Goal: Task Accomplishment & Management: Use online tool/utility

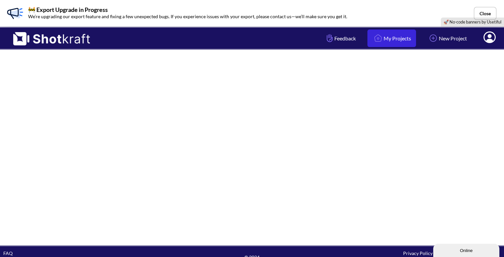
click at [388, 43] on link "My Projects" at bounding box center [391, 38] width 49 height 18
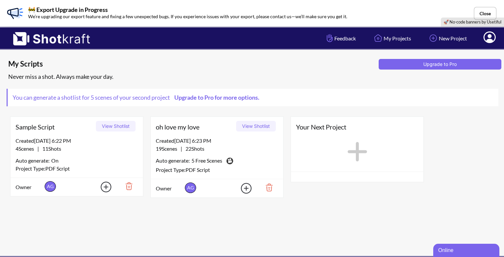
click at [213, 134] on div "oh love my love View Shotlist" at bounding box center [217, 127] width 132 height 20
click at [249, 124] on button "View Shotlist" at bounding box center [256, 126] width 40 height 11
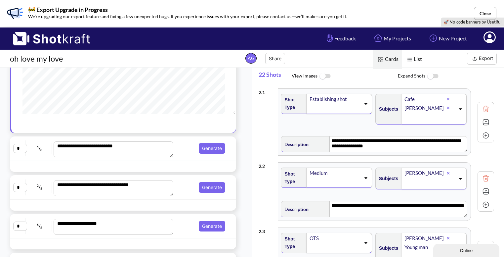
scroll to position [101, 0]
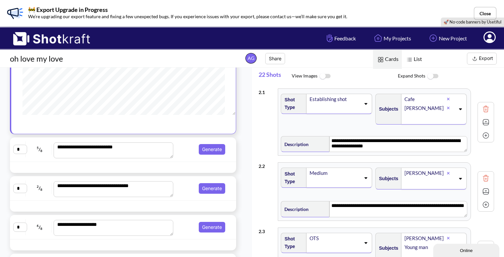
click at [154, 153] on textarea "**********" at bounding box center [113, 150] width 119 height 16
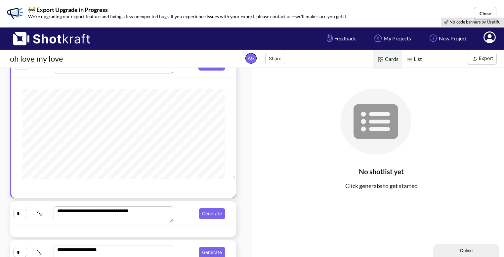
scroll to position [0, 0]
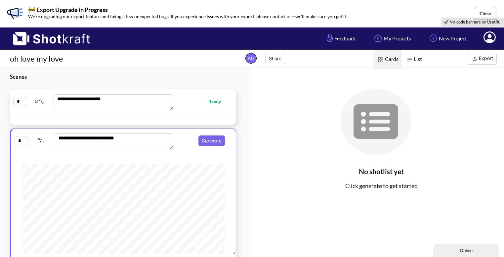
click at [178, 101] on span "Ready" at bounding box center [201, 102] width 52 height 8
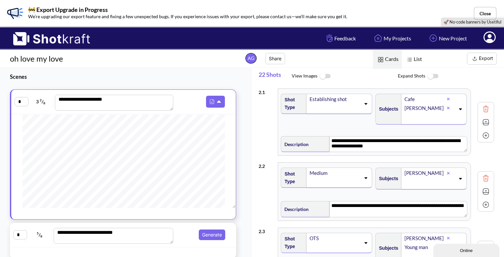
scroll to position [186, 0]
click at [185, 102] on span at bounding box center [202, 102] width 52 height 12
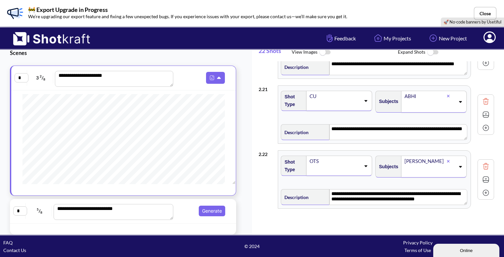
scroll to position [0, 0]
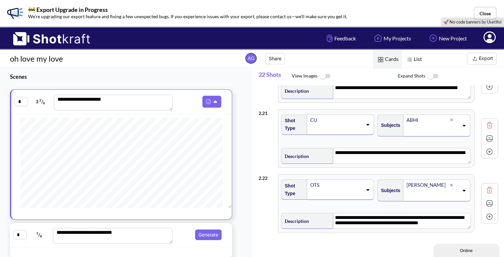
click at [267, 110] on div "2 . 21" at bounding box center [267, 111] width 16 height 11
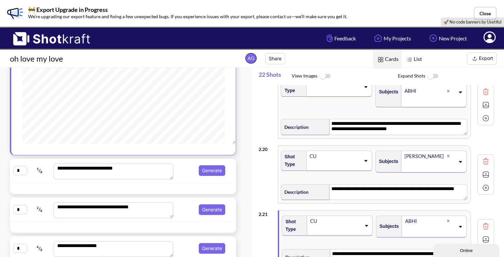
scroll to position [376, 0]
click at [171, 179] on textarea "**********" at bounding box center [113, 171] width 119 height 16
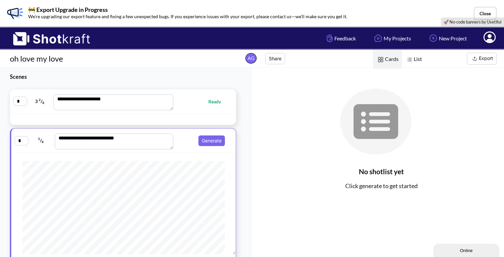
scroll to position [89, 0]
click at [176, 102] on span "Ready" at bounding box center [201, 102] width 52 height 8
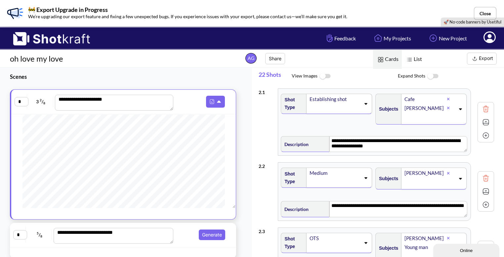
scroll to position [855, 0]
click at [212, 97] on img at bounding box center [212, 101] width 9 height 9
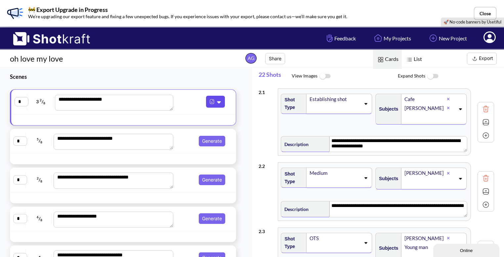
click at [212, 97] on img at bounding box center [212, 101] width 9 height 9
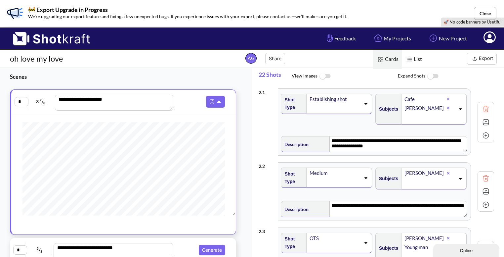
scroll to position [898, 0]
click at [22, 102] on input "*" at bounding box center [22, 101] width 14 height 9
type input "*"
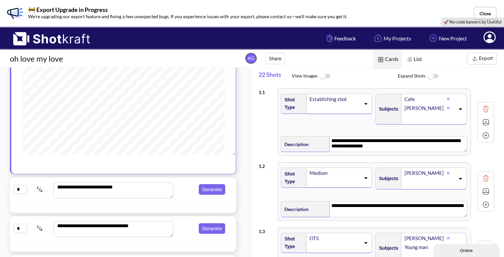
scroll to position [888, 0]
type input "*"
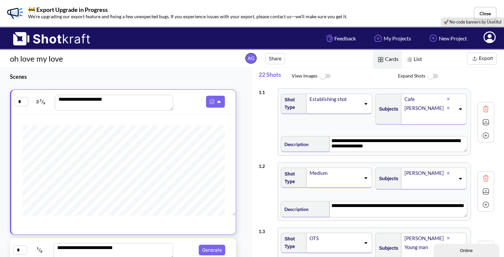
click at [103, 104] on textarea "**********" at bounding box center [114, 103] width 119 height 16
click at [109, 98] on textarea "**********" at bounding box center [114, 103] width 119 height 16
click at [116, 101] on textarea "**********" at bounding box center [114, 103] width 119 height 16
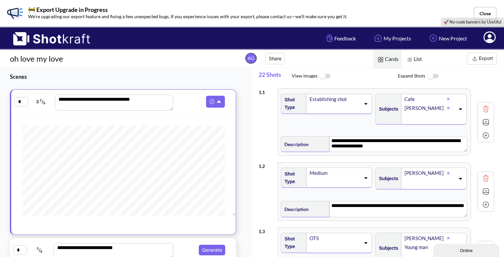
click at [115, 100] on textarea "**********" at bounding box center [114, 103] width 119 height 16
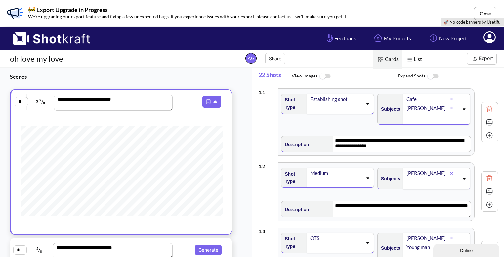
click at [484, 107] on img at bounding box center [489, 109] width 10 height 10
type textarea "**********"
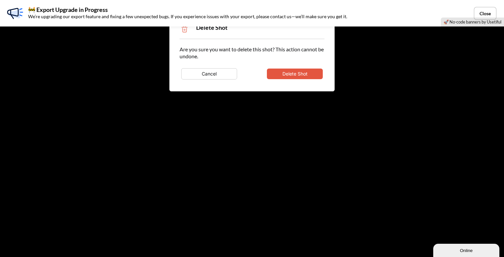
click at [304, 73] on button "Delete Shot" at bounding box center [295, 73] width 56 height 11
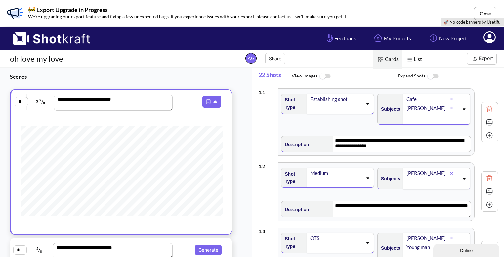
type textarea "**********"
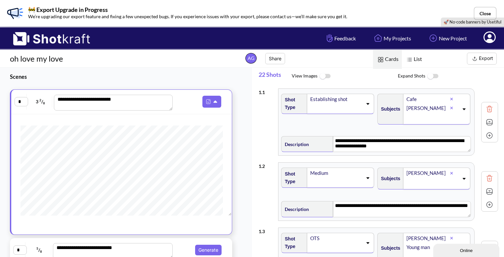
type textarea "**********"
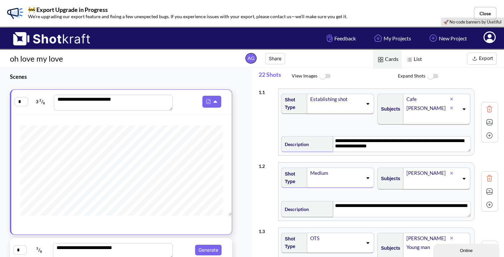
type textarea "**********"
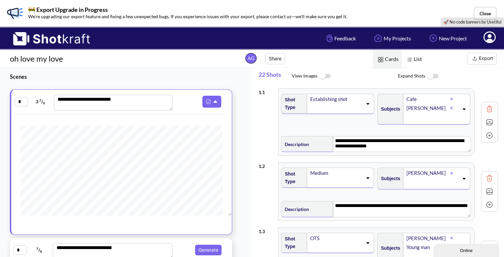
type textarea "**********"
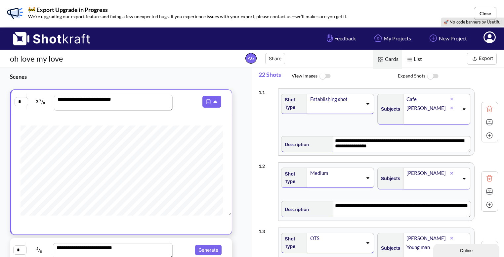
type textarea "**********"
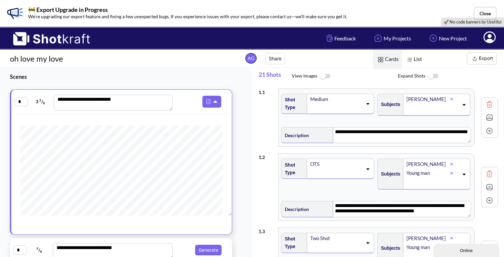
click at [484, 103] on img at bounding box center [489, 104] width 10 height 10
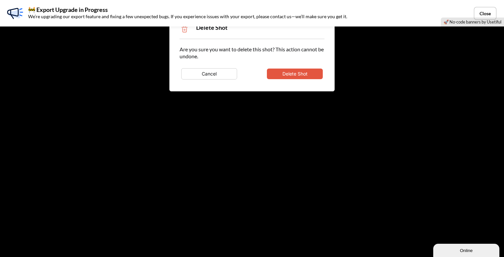
click at [310, 74] on button "Delete Shot" at bounding box center [295, 73] width 56 height 11
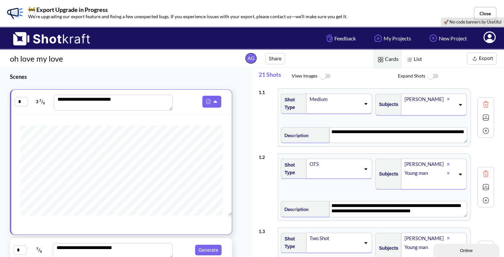
type textarea "**********"
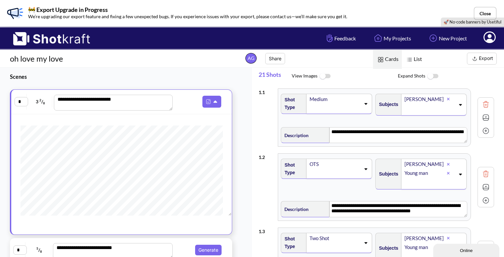
type textarea "**********"
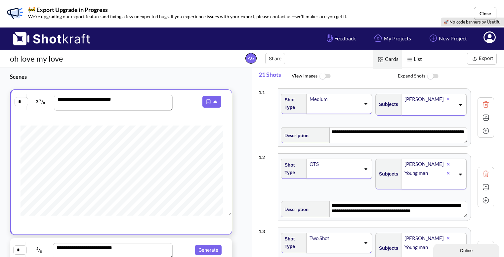
type textarea "**********"
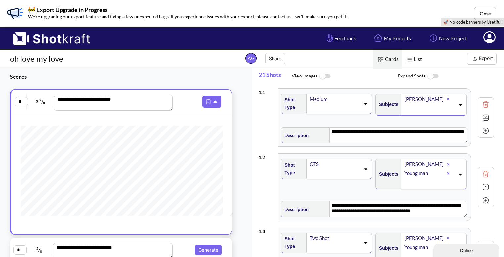
type textarea "**********"
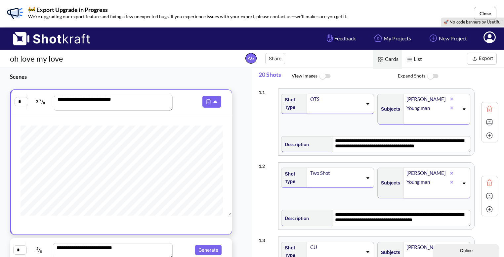
click at [488, 106] on img at bounding box center [489, 109] width 10 height 10
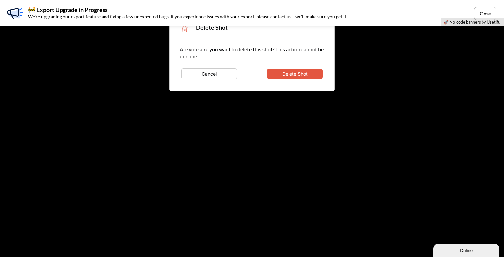
click at [308, 72] on button "Delete Shot" at bounding box center [295, 73] width 56 height 11
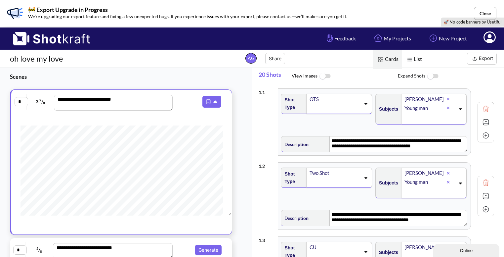
type textarea "**********"
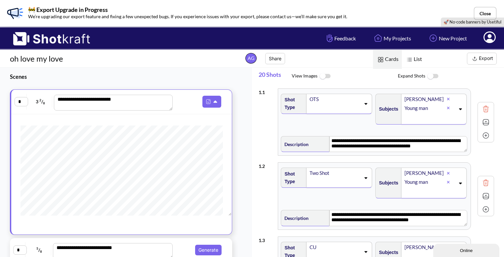
type textarea "**********"
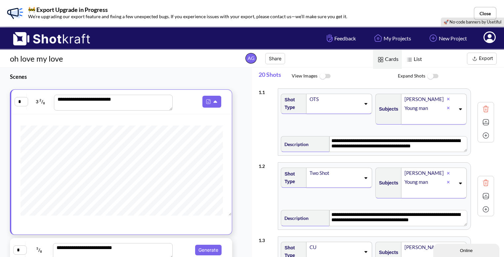
type textarea "**********"
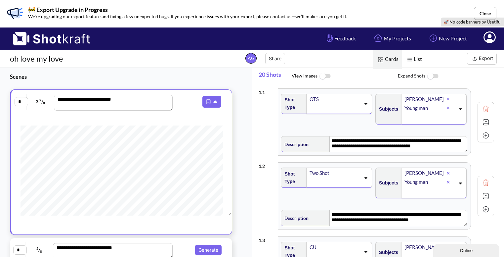
type textarea "**********"
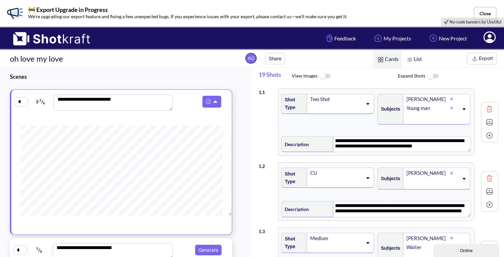
click at [485, 107] on img at bounding box center [489, 109] width 10 height 10
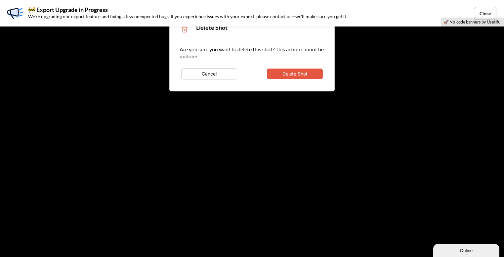
click at [306, 74] on button "Delete Shot" at bounding box center [295, 73] width 56 height 11
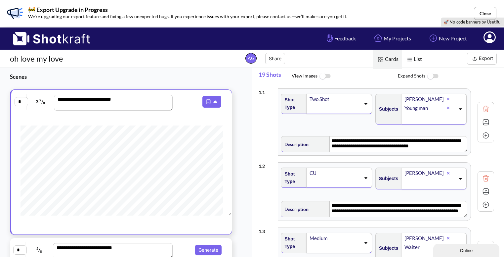
type textarea "**********"
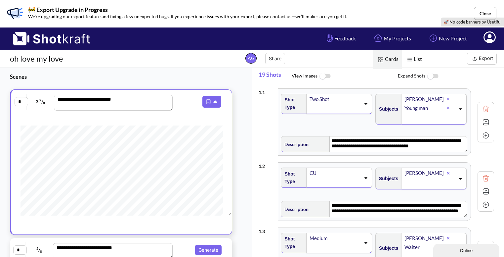
type textarea "**********"
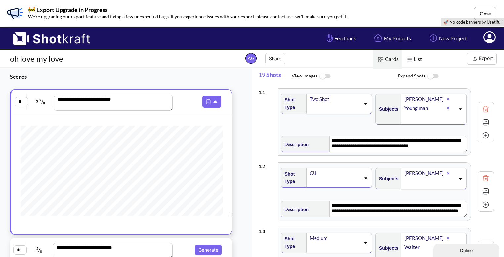
type textarea "**********"
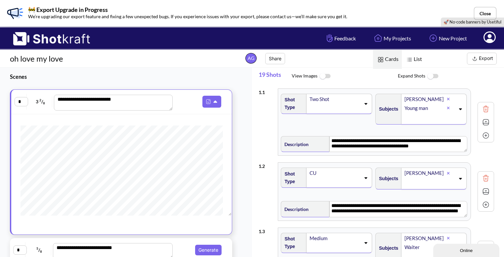
type textarea "**********"
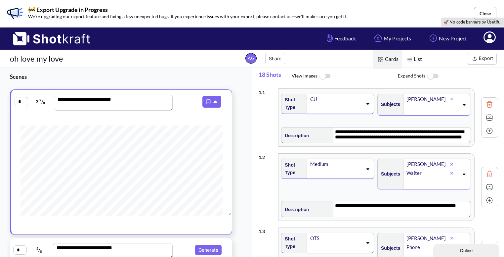
click at [484, 102] on img at bounding box center [489, 104] width 10 height 10
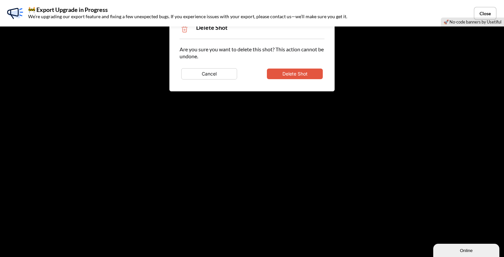
click at [303, 72] on button "Delete Shot" at bounding box center [295, 73] width 56 height 11
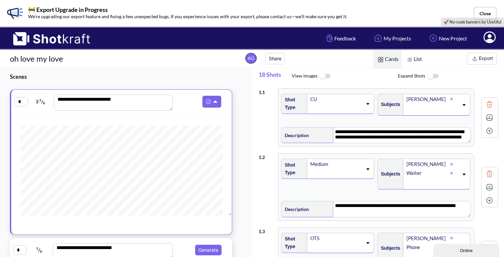
type textarea "**********"
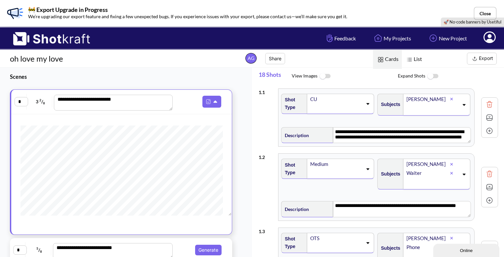
type textarea "**********"
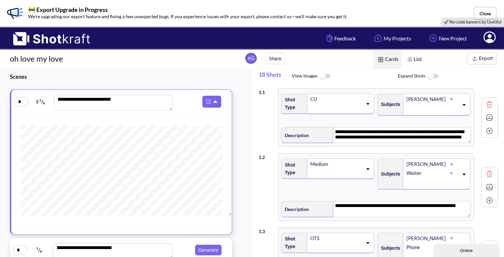
type textarea "**********"
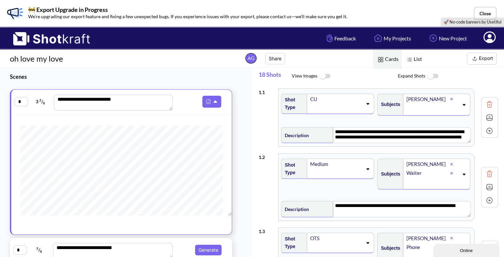
type textarea "**********"
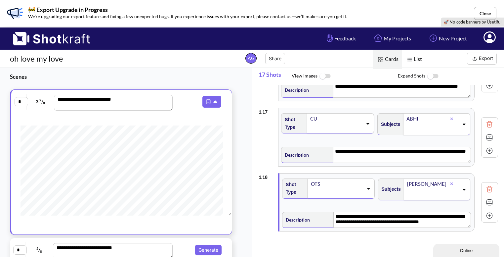
scroll to position [24, 0]
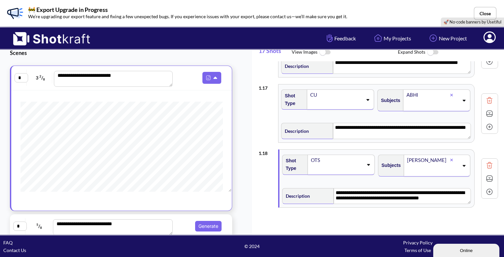
click at [488, 160] on img at bounding box center [489, 165] width 10 height 10
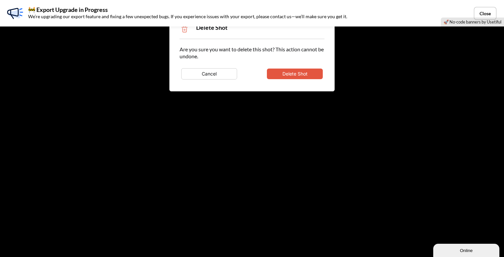
click at [306, 73] on button "Delete Shot" at bounding box center [295, 73] width 56 height 11
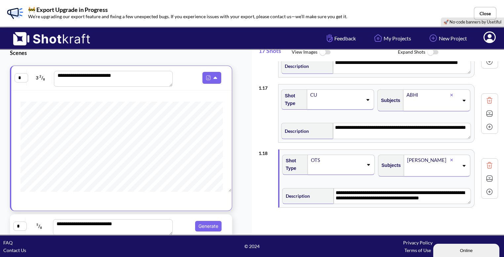
scroll to position [961, 0]
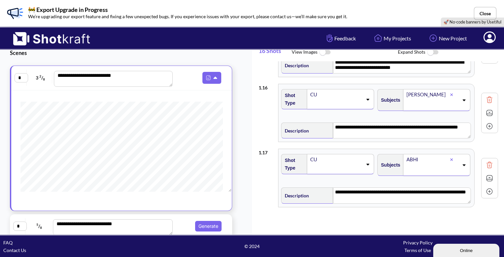
click at [485, 95] on img at bounding box center [489, 100] width 10 height 10
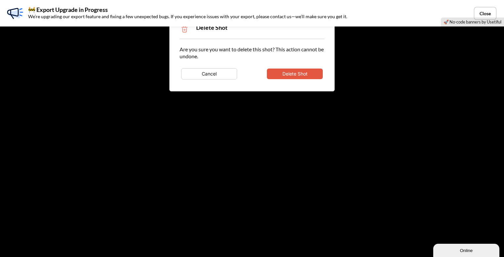
click at [304, 74] on button "Delete Shot" at bounding box center [295, 73] width 56 height 11
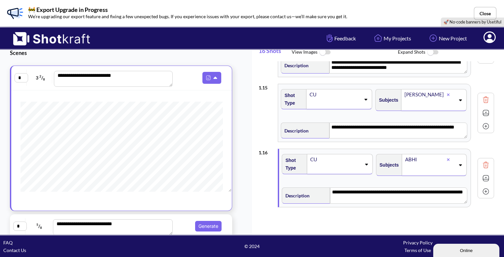
type textarea "**********"
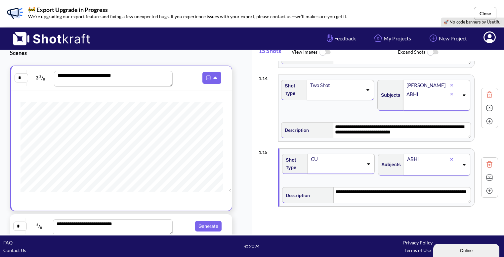
click at [485, 159] on img at bounding box center [489, 164] width 10 height 10
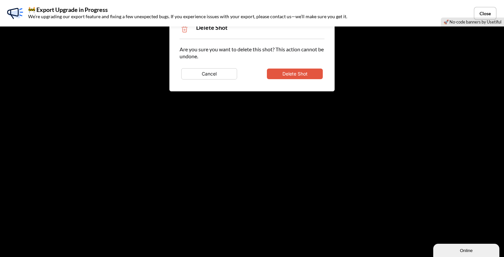
click at [305, 69] on button "Delete Shot" at bounding box center [295, 73] width 56 height 11
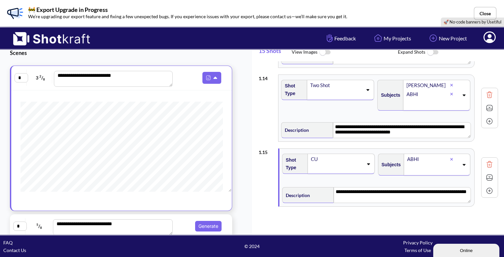
scroll to position [832, 0]
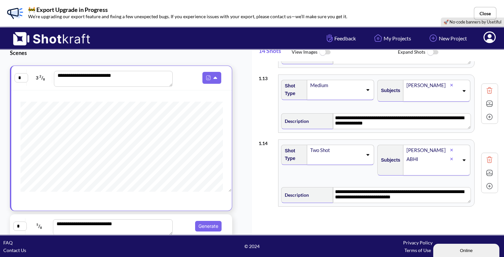
click at [486, 89] on img at bounding box center [489, 90] width 10 height 10
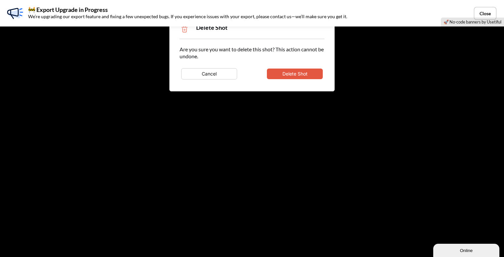
click at [311, 76] on button "Delete Shot" at bounding box center [295, 73] width 56 height 11
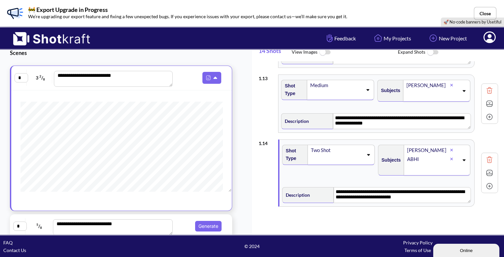
type textarea "**********"
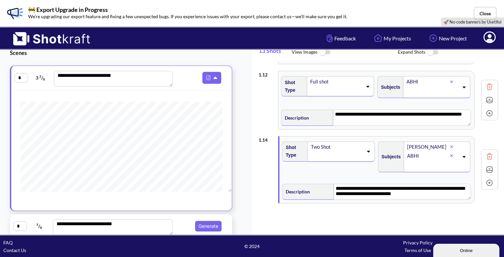
scroll to position [767, 0]
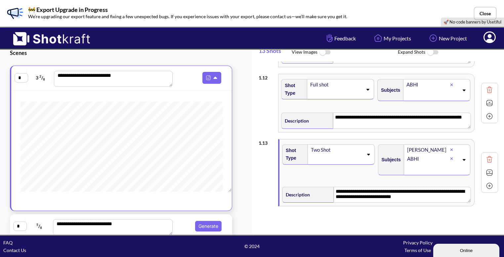
click at [485, 85] on img at bounding box center [489, 90] width 10 height 10
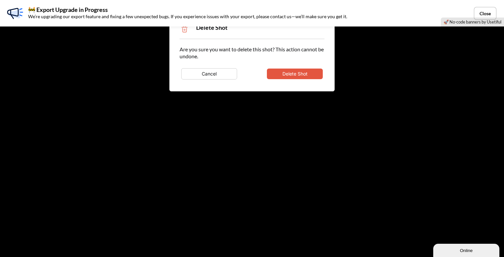
click at [317, 69] on button "Delete Shot" at bounding box center [295, 73] width 56 height 11
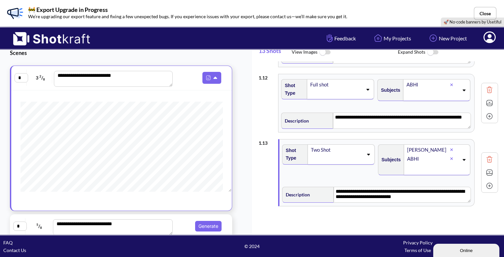
type textarea "**********"
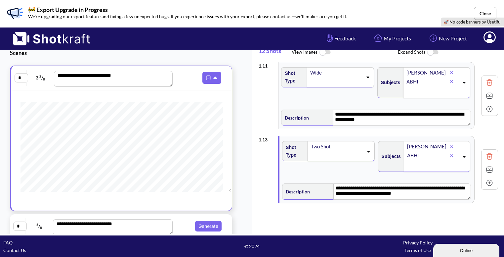
scroll to position [702, 0]
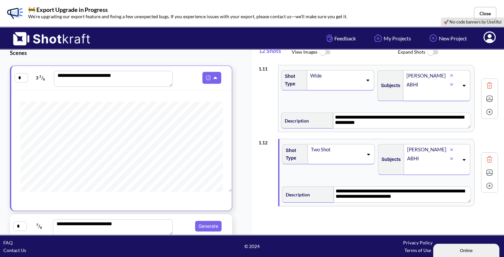
click at [487, 83] on img at bounding box center [489, 85] width 10 height 10
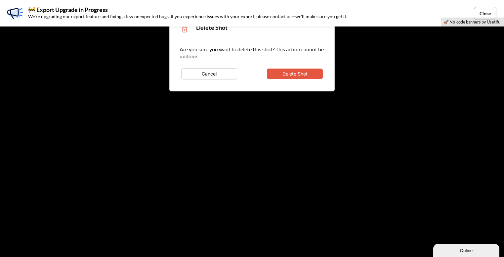
click at [315, 74] on button "Delete Shot" at bounding box center [295, 73] width 56 height 11
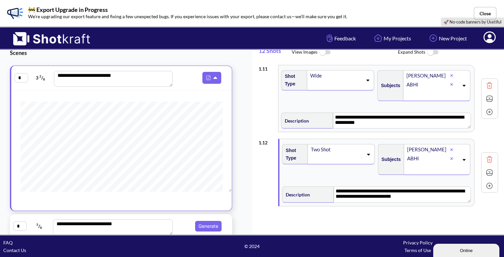
type textarea "**********"
click at [489, 154] on img at bounding box center [489, 159] width 10 height 10
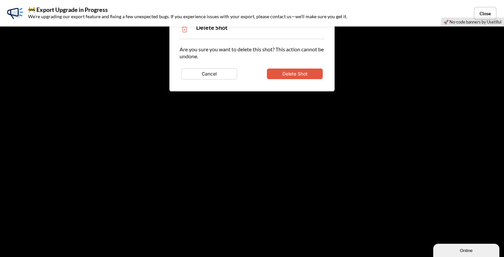
click at [315, 75] on button "Delete Shot" at bounding box center [295, 73] width 56 height 11
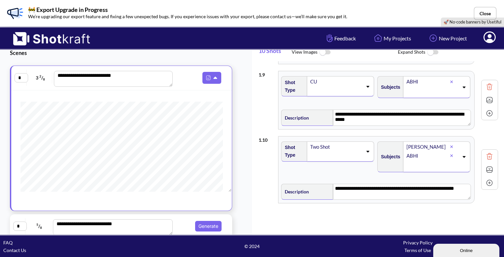
scroll to position [555, 0]
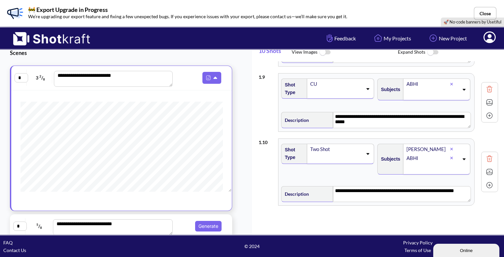
click at [485, 85] on img at bounding box center [489, 89] width 10 height 10
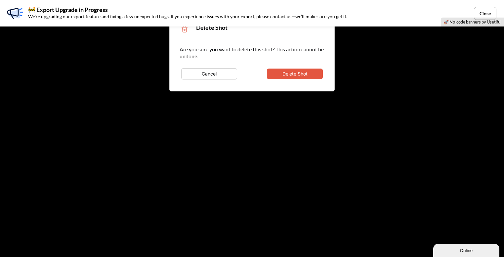
click at [289, 74] on button "Delete Shot" at bounding box center [295, 73] width 56 height 11
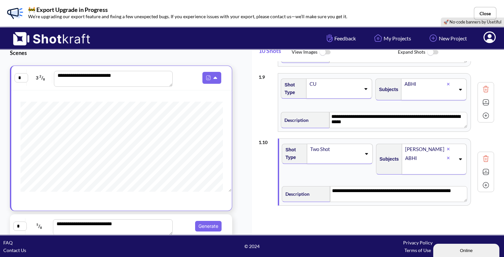
type textarea "**********"
click at [484, 157] on img at bounding box center [489, 158] width 10 height 10
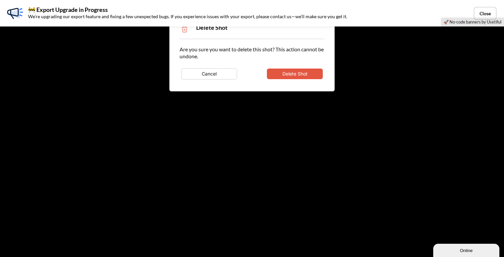
click at [311, 75] on button "Delete Shot" at bounding box center [295, 73] width 56 height 11
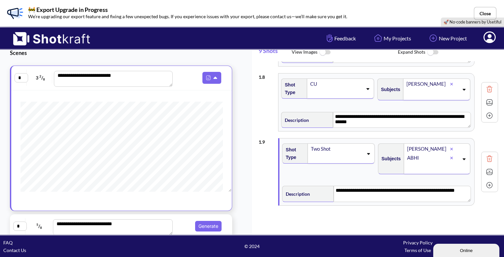
scroll to position [417, 0]
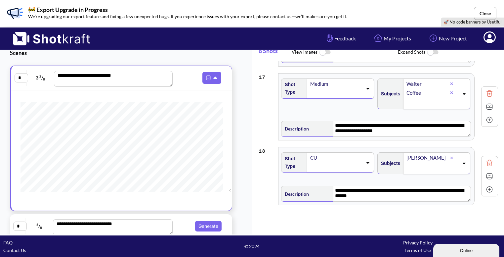
click at [485, 92] on img at bounding box center [489, 93] width 10 height 10
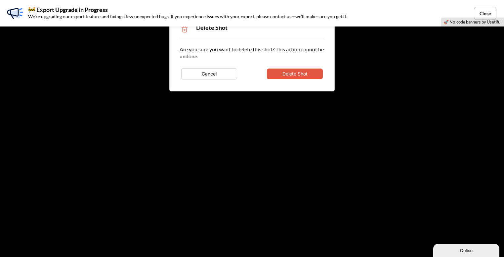
click at [319, 70] on button "Delete Shot" at bounding box center [295, 73] width 56 height 11
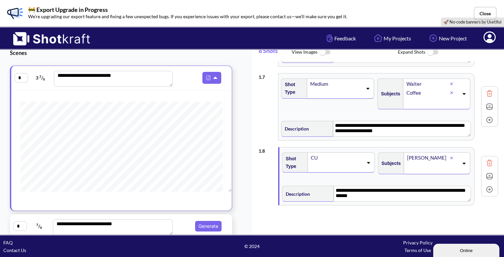
type textarea "**********"
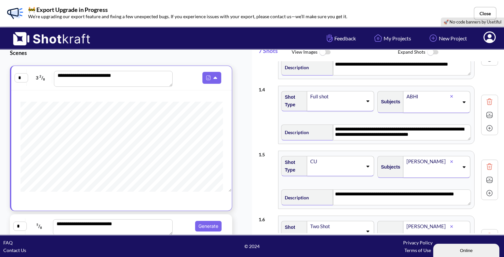
scroll to position [200, 0]
click at [485, 98] on img at bounding box center [489, 102] width 10 height 10
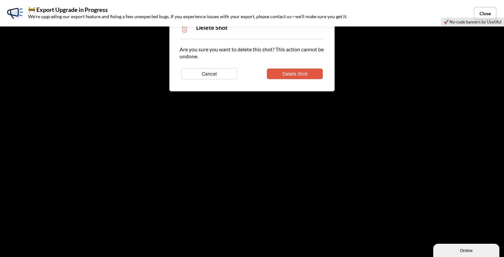
click at [310, 70] on button "Delete Shot" at bounding box center [295, 73] width 56 height 11
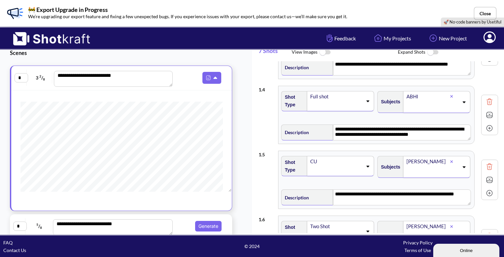
type textarea "**********"
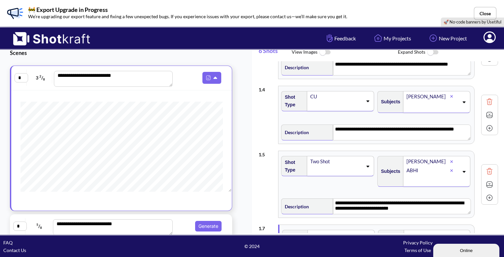
click at [485, 99] on img at bounding box center [489, 102] width 10 height 10
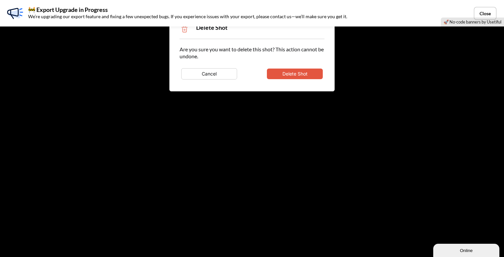
click at [311, 71] on button "Delete Shot" at bounding box center [295, 73] width 56 height 11
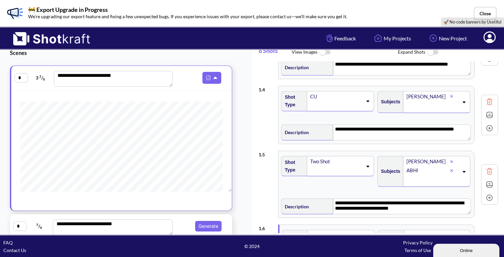
type textarea "**********"
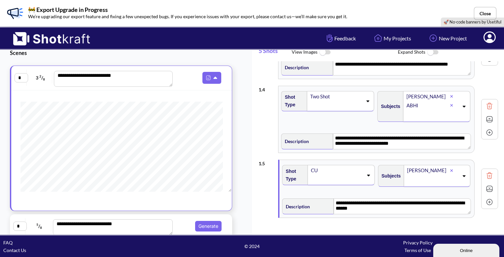
click at [484, 101] on img at bounding box center [489, 106] width 10 height 10
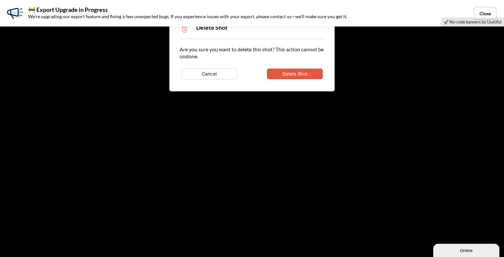
click at [302, 74] on button "Delete Shot" at bounding box center [295, 73] width 56 height 11
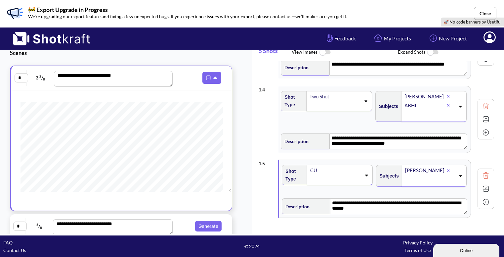
type textarea "**********"
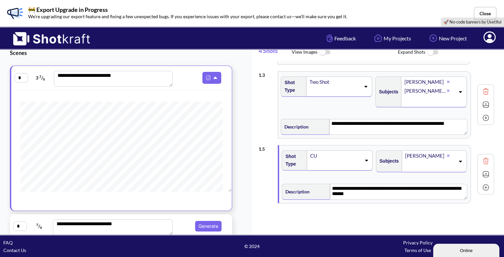
scroll to position [140, 0]
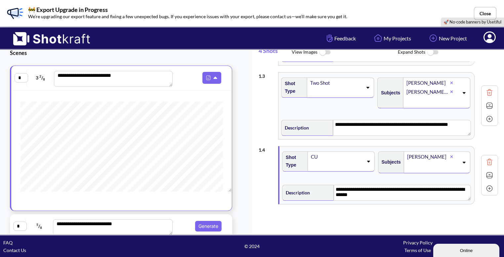
click at [486, 90] on img at bounding box center [489, 92] width 10 height 10
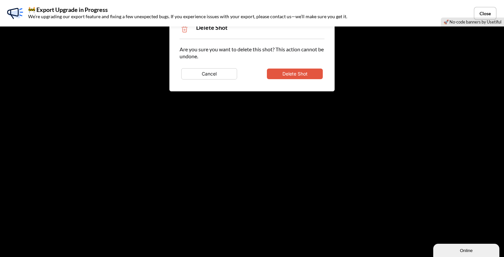
click at [314, 72] on button "Delete Shot" at bounding box center [295, 73] width 56 height 11
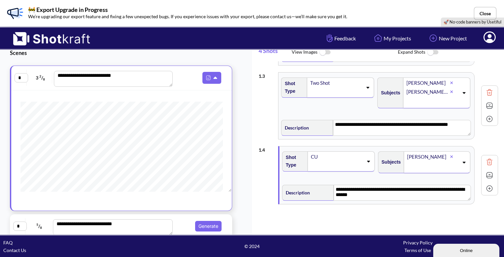
type textarea "**********"
click at [485, 91] on img at bounding box center [489, 92] width 10 height 10
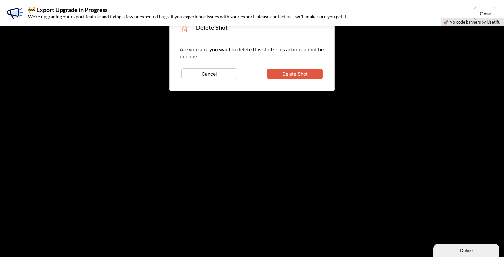
click at [315, 74] on button "Delete Shot" at bounding box center [295, 73] width 56 height 11
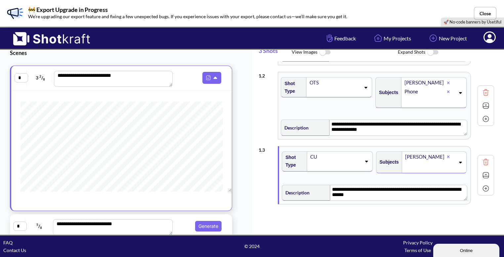
type textarea "**********"
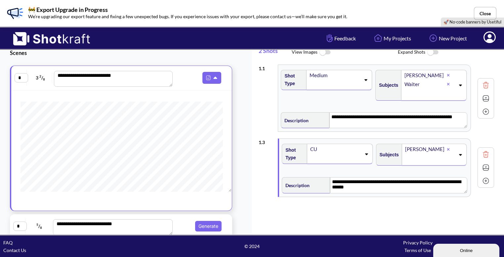
scroll to position [0, 0]
click at [485, 153] on img at bounding box center [489, 154] width 10 height 10
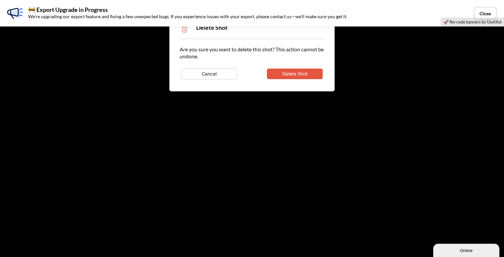
click at [305, 71] on button "Delete Shot" at bounding box center [295, 73] width 56 height 11
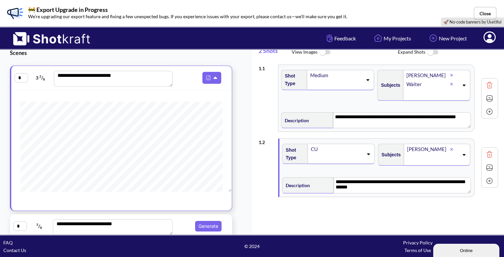
click at [486, 83] on img at bounding box center [489, 85] width 10 height 10
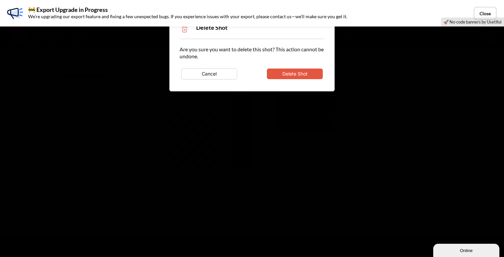
click at [300, 69] on button "Delete Shot" at bounding box center [295, 73] width 56 height 11
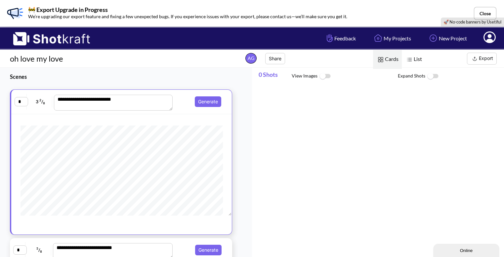
click at [346, 120] on div at bounding box center [381, 171] width 245 height 172
click at [379, 96] on div at bounding box center [381, 171] width 245 height 172
click at [323, 74] on img at bounding box center [324, 76] width 15 height 14
drag, startPoint x: 367, startPoint y: 161, endPoint x: 333, endPoint y: 136, distance: 41.9
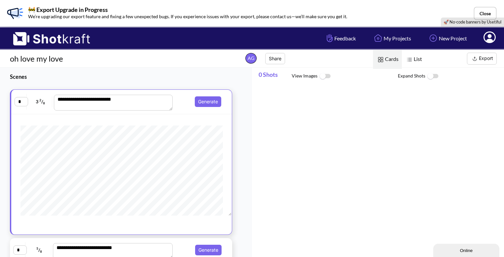
click at [333, 136] on div at bounding box center [381, 171] width 245 height 172
click at [414, 56] on span "List" at bounding box center [413, 59] width 23 height 19
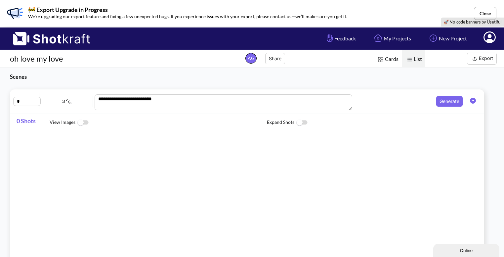
click at [390, 52] on span "Cards" at bounding box center [387, 59] width 29 height 19
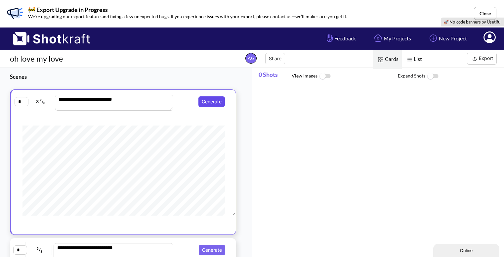
click at [214, 100] on button "Generate" at bounding box center [211, 101] width 26 height 11
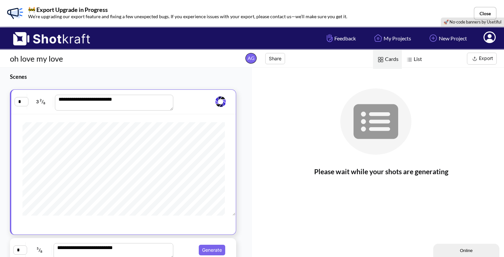
scroll to position [729, 0]
click at [332, 155] on div at bounding box center [381, 113] width 245 height 93
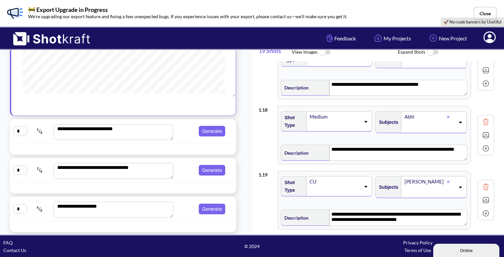
scroll to position [92, 0]
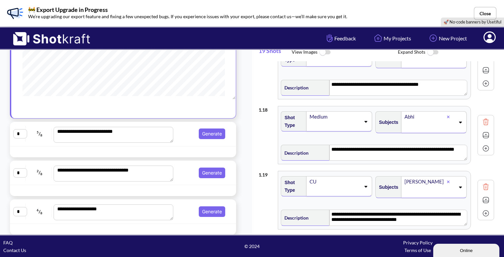
click at [185, 140] on div "**********" at bounding box center [123, 134] width 220 height 18
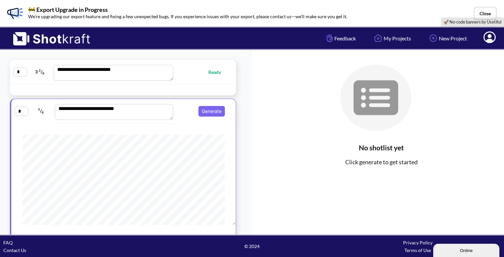
scroll to position [0, 0]
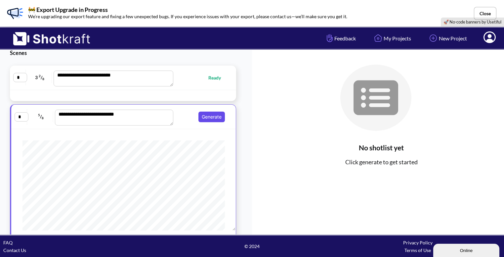
click at [209, 115] on button "Generate" at bounding box center [211, 116] width 26 height 11
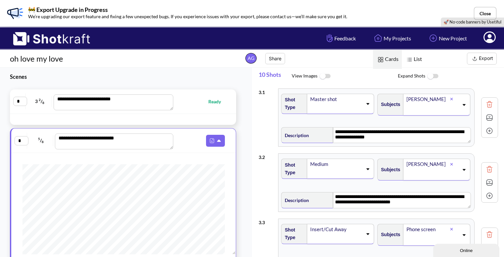
click at [366, 101] on icon at bounding box center [367, 103] width 9 height 5
click at [469, 71] on span "Expand Shots" at bounding box center [451, 76] width 106 height 14
click at [345, 104] on span at bounding box center [336, 108] width 53 height 9
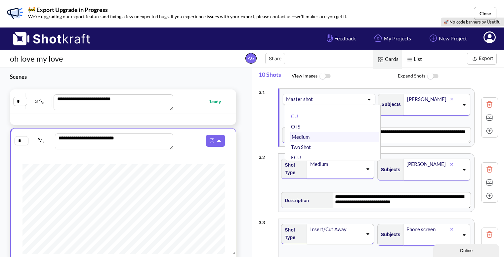
click at [322, 140] on li "Medium" at bounding box center [334, 137] width 89 height 10
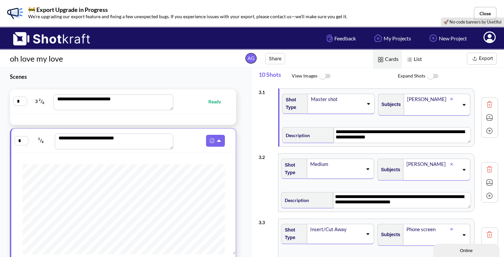
click at [334, 111] on span at bounding box center [336, 108] width 53 height 9
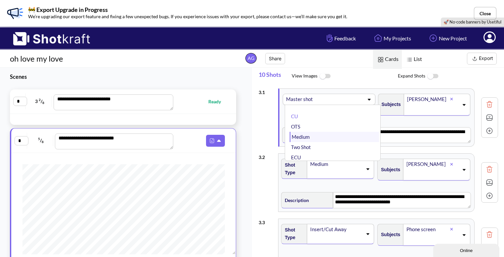
click at [311, 137] on li "Medium" at bounding box center [334, 137] width 89 height 10
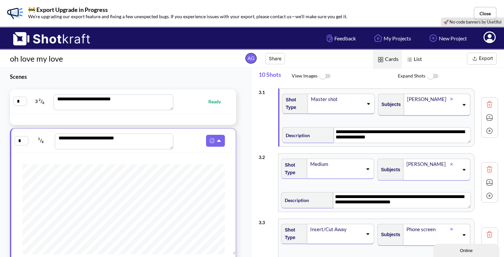
click at [340, 106] on span at bounding box center [336, 108] width 53 height 9
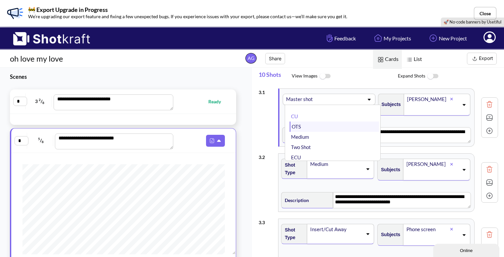
click at [309, 125] on li "OTS" at bounding box center [334, 126] width 89 height 10
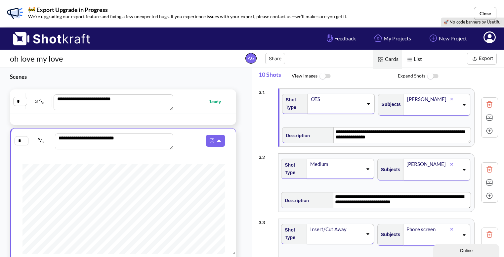
click at [337, 104] on span at bounding box center [336, 108] width 53 height 9
click at [352, 69] on span "View Images" at bounding box center [345, 76] width 106 height 14
click at [379, 135] on textarea "**********" at bounding box center [402, 135] width 137 height 16
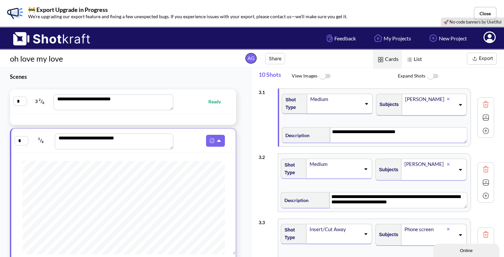
scroll to position [73, 0]
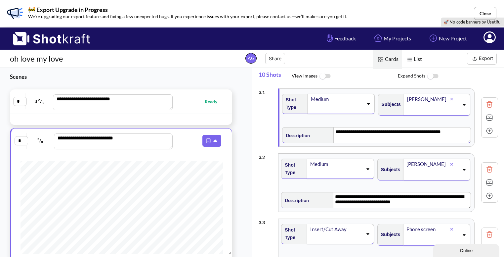
click at [486, 116] on img at bounding box center [489, 117] width 10 height 10
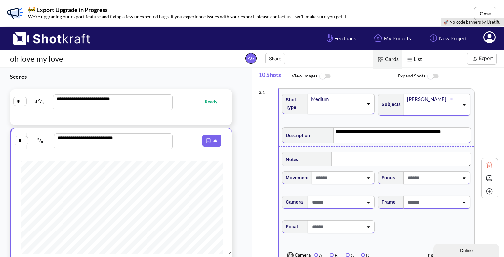
scroll to position [13, 0]
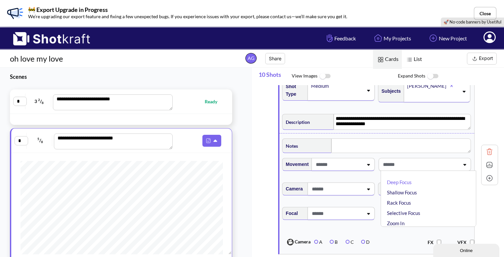
click at [418, 164] on span at bounding box center [420, 164] width 78 height 11
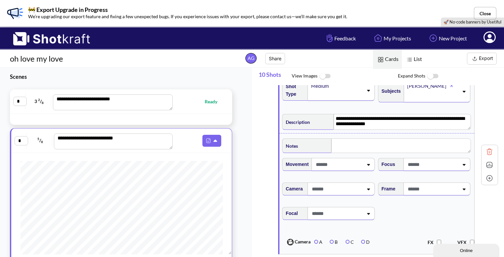
click at [418, 164] on span at bounding box center [432, 164] width 53 height 11
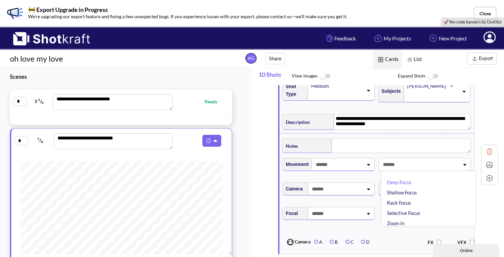
click at [418, 164] on span at bounding box center [420, 164] width 78 height 11
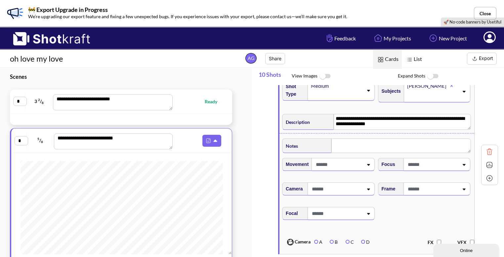
click at [463, 165] on icon at bounding box center [464, 165] width 3 height 2
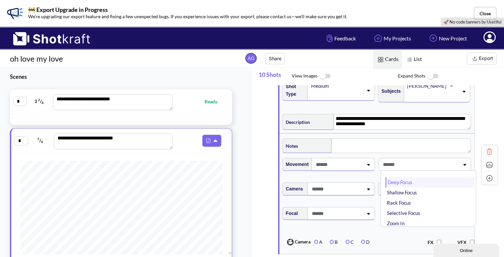
scroll to position [22, 0]
type textarea "**********"
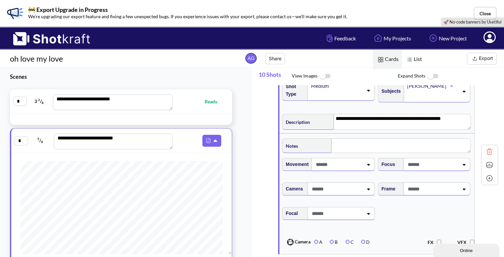
click at [480, 136] on div "**********" at bounding box center [378, 165] width 239 height 186
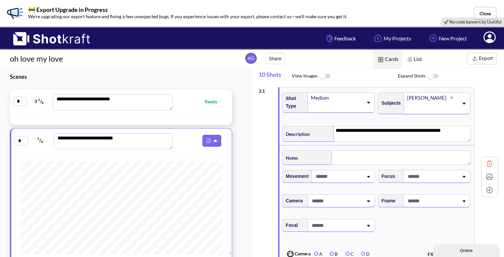
scroll to position [0, 0]
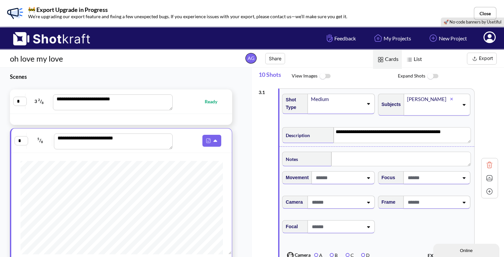
click at [463, 203] on icon at bounding box center [464, 202] width 3 height 2
click at [460, 199] on div "Clean Balanced Center Punch Dirty Dutch Angle High Angle Long Lens Low Angle Ov…" at bounding box center [425, 201] width 92 height 13
click at [459, 202] on icon at bounding box center [463, 202] width 9 height 5
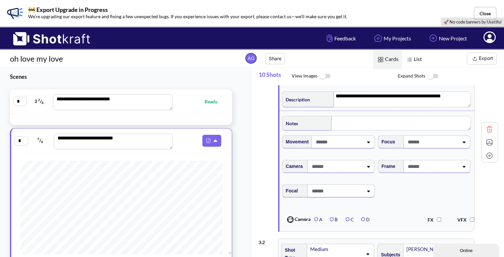
click at [493, 205] on div "**********" at bounding box center [378, 142] width 239 height 186
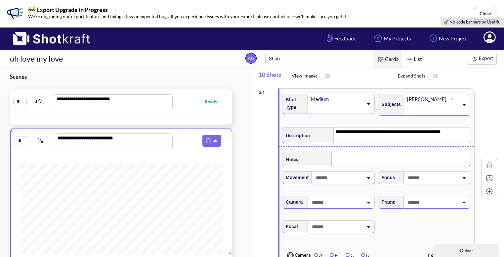
click at [357, 100] on div "Medium" at bounding box center [336, 99] width 53 height 9
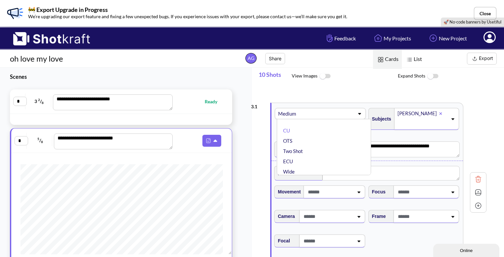
drag, startPoint x: 357, startPoint y: 100, endPoint x: 342, endPoint y: 131, distance: 34.2
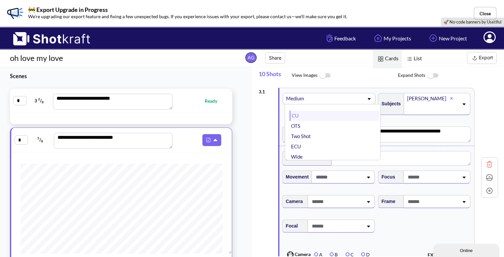
click at [305, 113] on li "CU" at bounding box center [334, 115] width 89 height 10
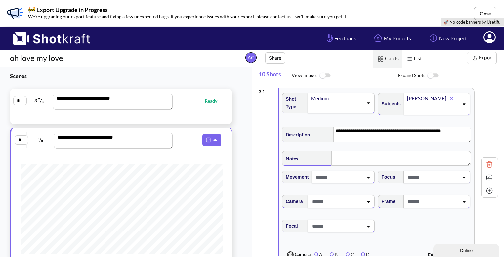
click at [364, 101] on icon at bounding box center [368, 103] width 9 height 5
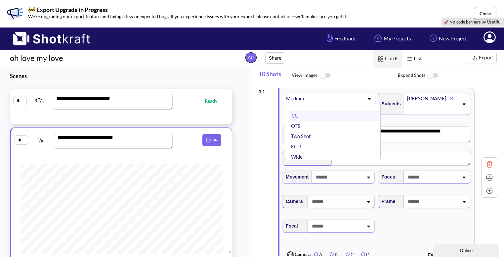
click at [321, 117] on li "CU" at bounding box center [334, 115] width 89 height 10
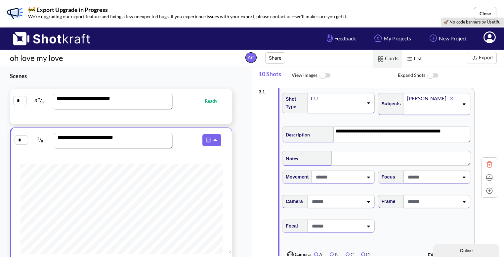
click at [356, 106] on span at bounding box center [336, 107] width 53 height 9
click at [403, 121] on div "Subjects Bhavya" at bounding box center [425, 106] width 96 height 33
click at [339, 177] on span at bounding box center [338, 176] width 49 height 11
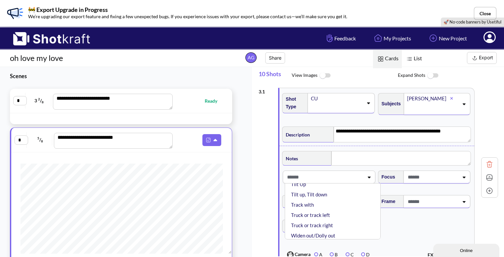
scroll to position [115, 0]
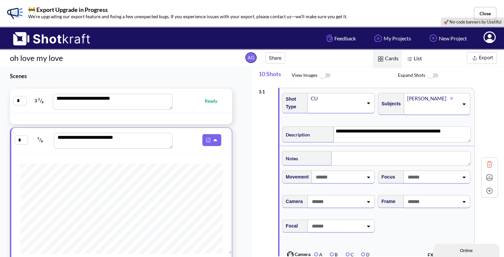
click at [385, 223] on span "Focal" at bounding box center [376, 230] width 191 height 28
click at [337, 199] on span at bounding box center [336, 201] width 53 height 11
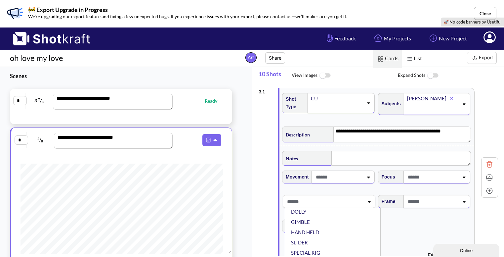
scroll to position [39, 0]
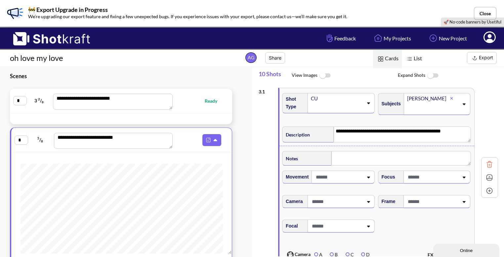
click at [386, 228] on span "Focal" at bounding box center [376, 230] width 191 height 28
click at [357, 228] on span at bounding box center [336, 225] width 53 height 11
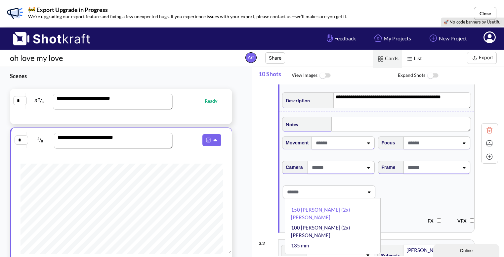
scroll to position [37, 0]
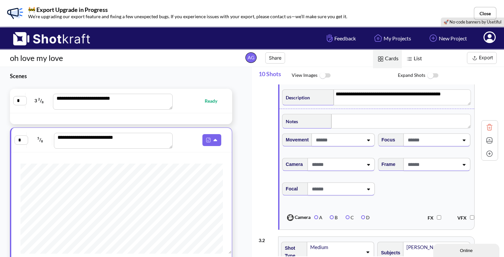
click at [395, 194] on span "Focal" at bounding box center [376, 193] width 191 height 28
click at [426, 166] on span at bounding box center [432, 164] width 53 height 11
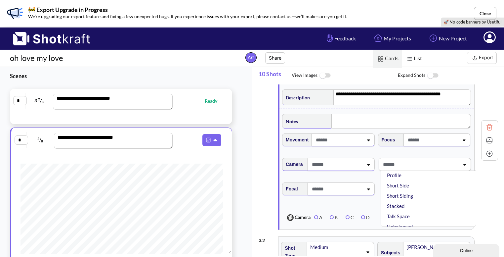
scroll to position [115, 0]
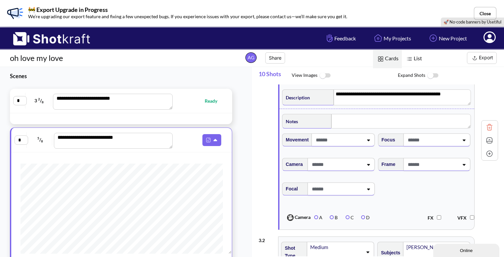
click at [369, 203] on div "Focal" at bounding box center [329, 191] width 96 height 24
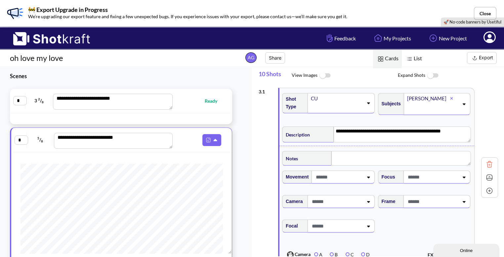
scroll to position [0, 0]
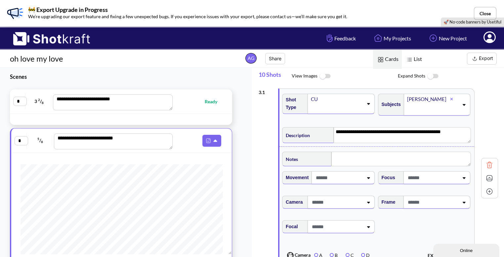
click at [349, 177] on span at bounding box center [338, 177] width 49 height 11
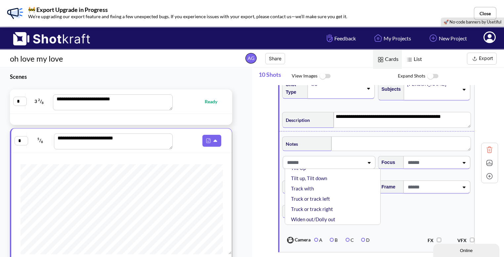
scroll to position [16, 0]
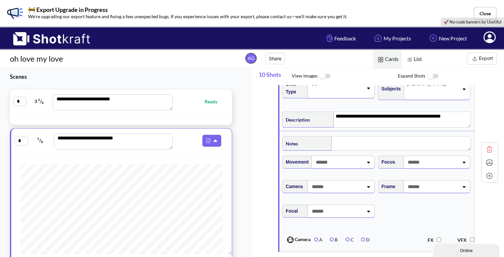
click at [402, 211] on span "Focal" at bounding box center [376, 215] width 191 height 28
click at [345, 166] on span at bounding box center [338, 161] width 49 height 11
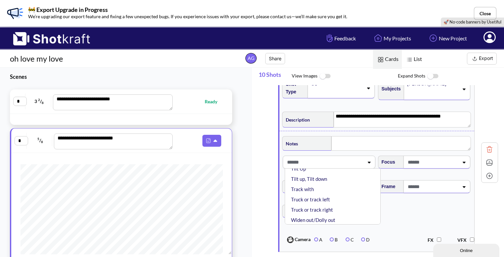
scroll to position [115, 0]
click at [316, 219] on li "Widen out/Dolly out" at bounding box center [334, 219] width 89 height 10
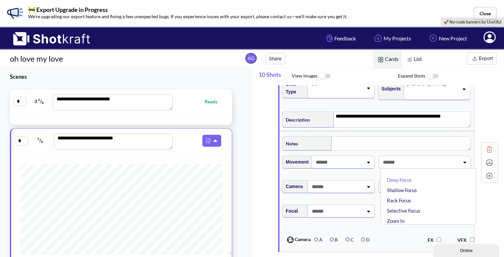
click at [417, 164] on span at bounding box center [420, 161] width 78 height 11
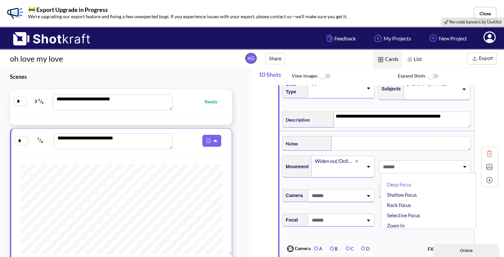
click at [416, 170] on span at bounding box center [420, 166] width 78 height 11
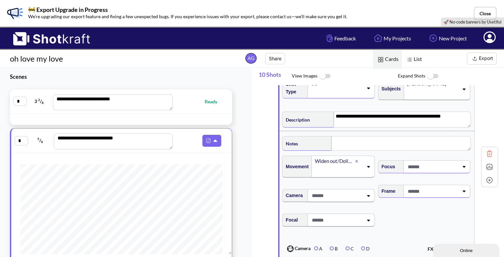
click at [415, 171] on span at bounding box center [432, 166] width 53 height 11
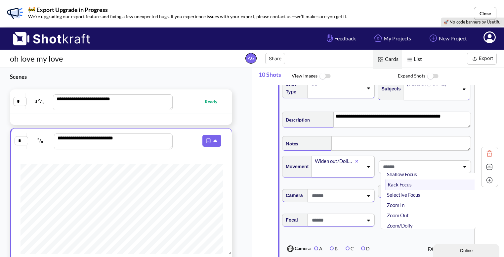
scroll to position [22, 0]
click at [384, 240] on span "FX VFX" at bounding box center [427, 248] width 96 height 18
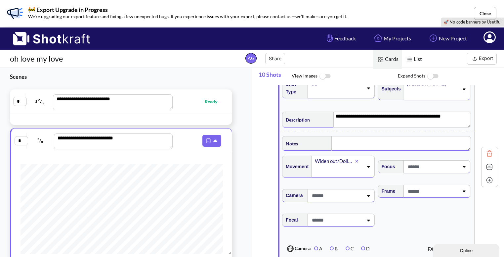
click at [342, 146] on textarea at bounding box center [401, 143] width 140 height 15
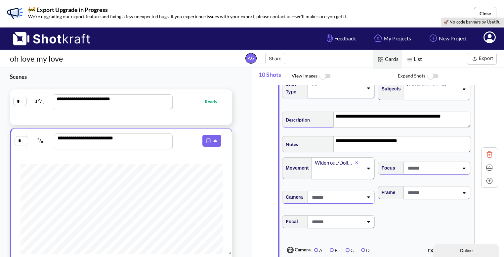
scroll to position [31, 0]
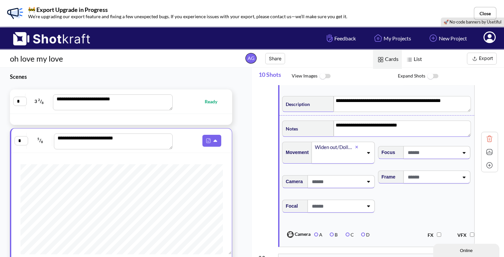
click at [424, 151] on span at bounding box center [432, 152] width 53 height 11
type textarea "**********"
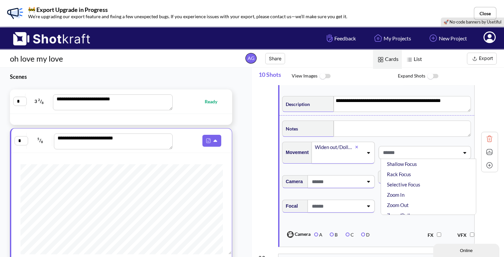
type textarea "**********"
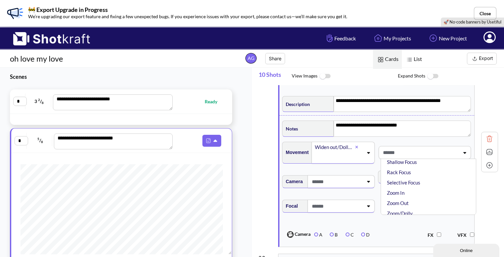
scroll to position [22, 0]
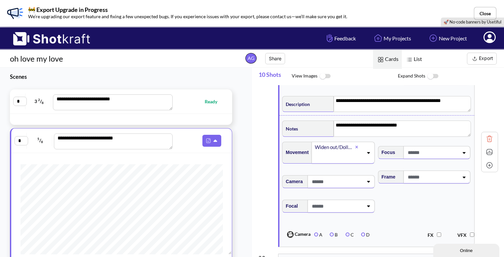
click at [397, 224] on span "This is a pro feature. You are using it for free. Camera A B C D FX VFX" at bounding box center [378, 234] width 195 height 21
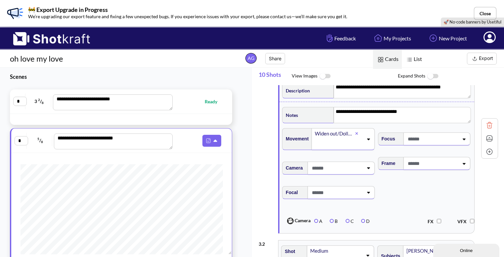
click at [420, 171] on div "Frame" at bounding box center [425, 165] width 96 height 24
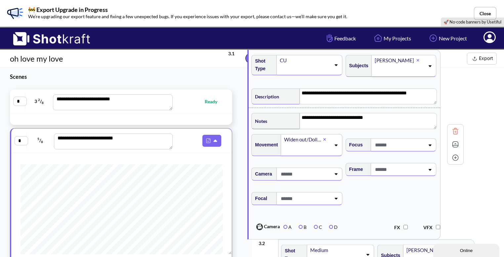
drag, startPoint x: 422, startPoint y: 167, endPoint x: 392, endPoint y: 174, distance: 30.9
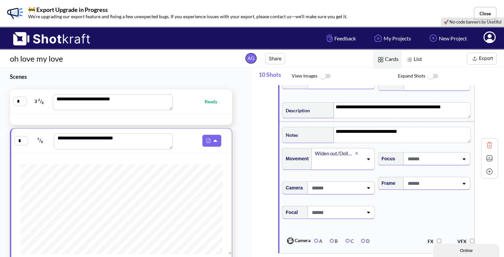
scroll to position [39, 0]
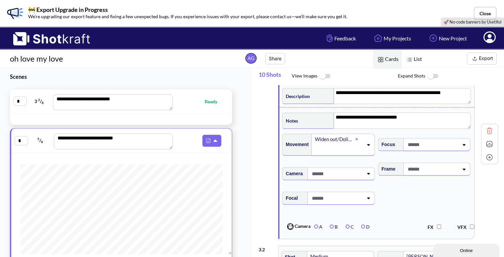
click at [346, 192] on span at bounding box center [336, 197] width 53 height 11
click at [382, 189] on span "Focal" at bounding box center [376, 202] width 191 height 28
click at [353, 173] on span at bounding box center [335, 173] width 51 height 11
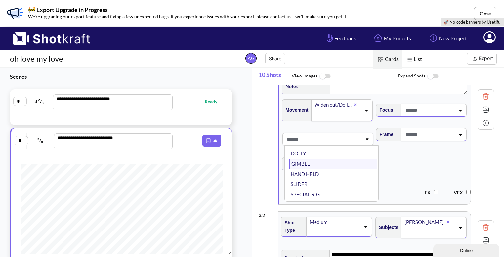
scroll to position [34, 0]
click at [331, 162] on li "GIMBLE" at bounding box center [332, 164] width 87 height 10
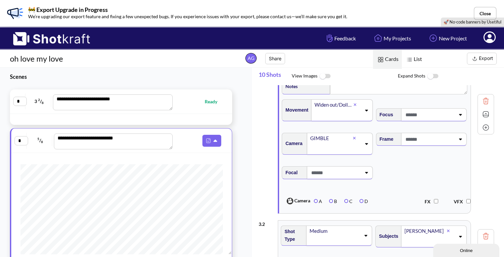
click at [355, 137] on icon at bounding box center [354, 138] width 3 height 4
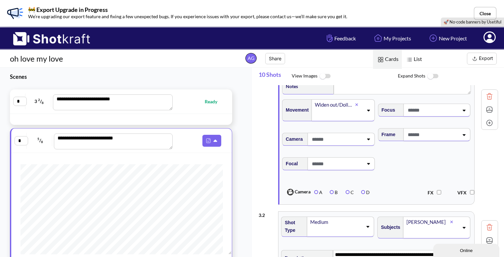
click at [424, 139] on div at bounding box center [432, 134] width 54 height 12
click at [361, 129] on div "Camera" at bounding box center [328, 141] width 94 height 24
click at [428, 131] on span at bounding box center [429, 134] width 51 height 11
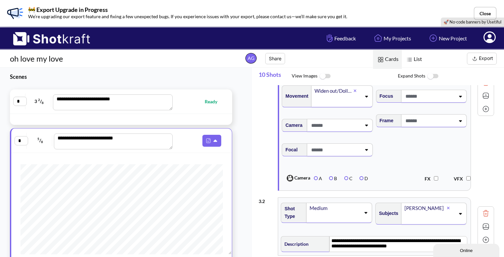
click at [368, 166] on div at bounding box center [328, 165] width 94 height 3
click at [424, 121] on span at bounding box center [432, 120] width 53 height 11
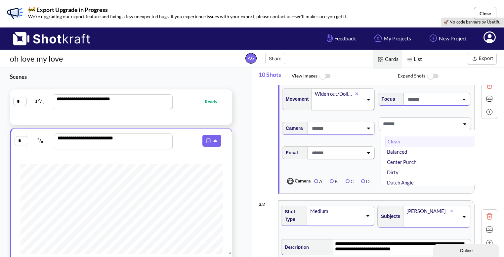
click at [399, 141] on li "Clean" at bounding box center [430, 141] width 89 height 10
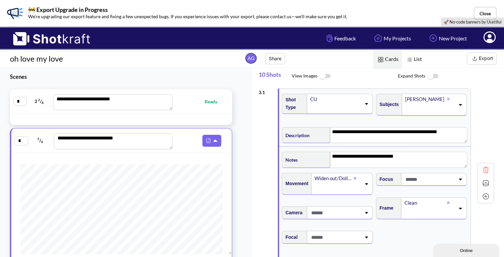
click at [423, 180] on span at bounding box center [429, 179] width 51 height 11
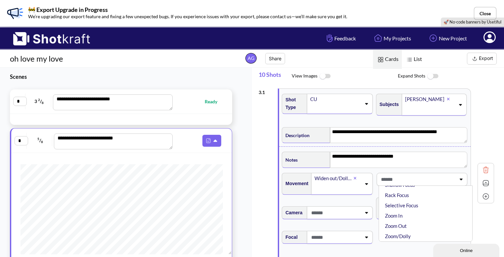
click at [417, 179] on span at bounding box center [417, 179] width 77 height 11
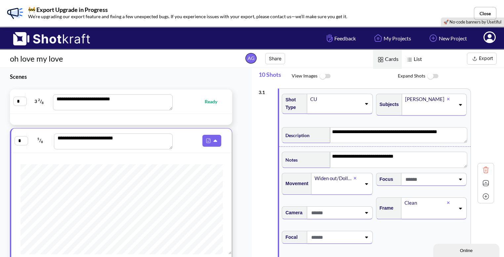
click at [345, 185] on span at bounding box center [337, 188] width 47 height 11
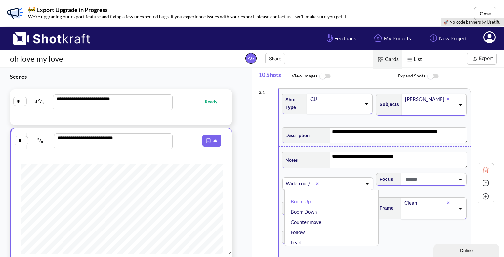
click at [345, 185] on span at bounding box center [342, 183] width 40 height 11
click at [331, 188] on span at bounding box center [342, 183] width 40 height 11
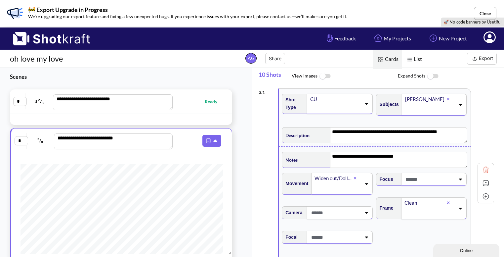
click at [331, 188] on span at bounding box center [337, 188] width 47 height 11
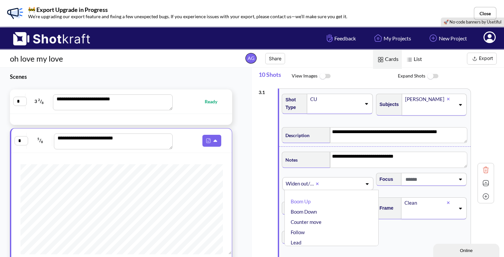
click at [331, 188] on span at bounding box center [342, 183] width 40 height 11
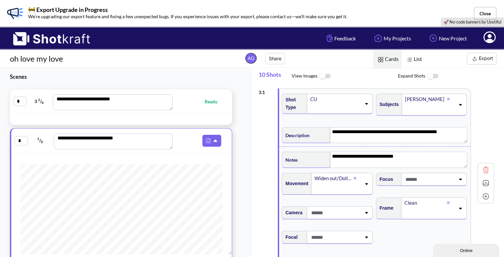
click at [368, 183] on icon at bounding box center [366, 183] width 9 height 5
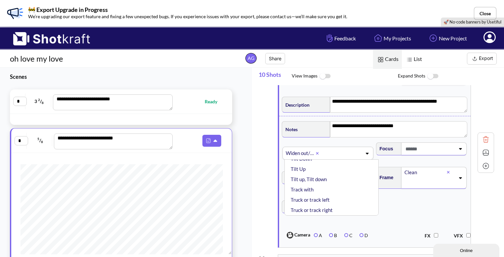
scroll to position [33, 0]
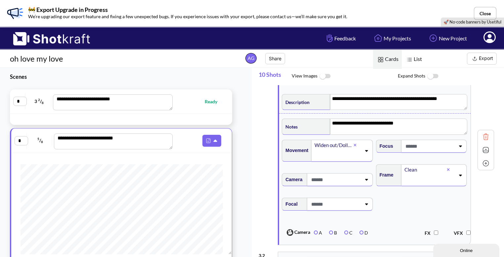
click at [401, 200] on span "Focal" at bounding box center [375, 208] width 188 height 28
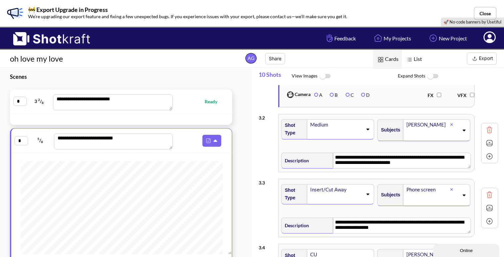
scroll to position [173, 0]
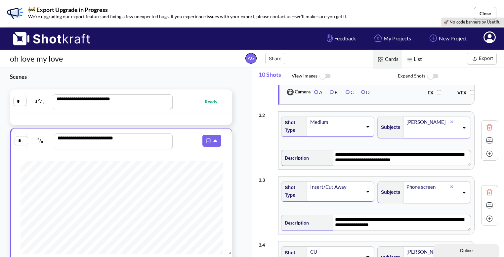
click at [364, 125] on icon at bounding box center [367, 126] width 9 height 5
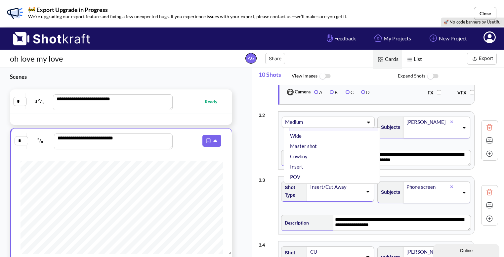
scroll to position [44, 0]
click at [313, 170] on li "Insert" at bounding box center [334, 167] width 90 height 10
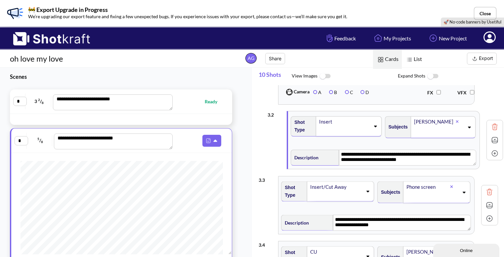
scroll to position [173, 0]
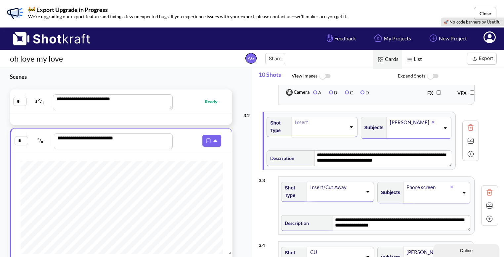
drag, startPoint x: 427, startPoint y: 122, endPoint x: 414, endPoint y: 124, distance: 13.0
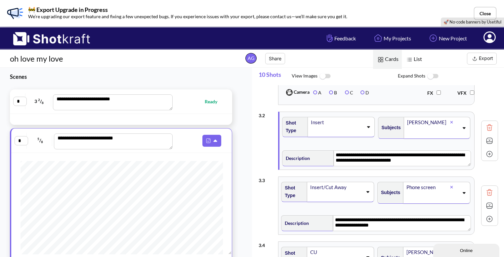
click at [459, 127] on icon at bounding box center [463, 127] width 9 height 5
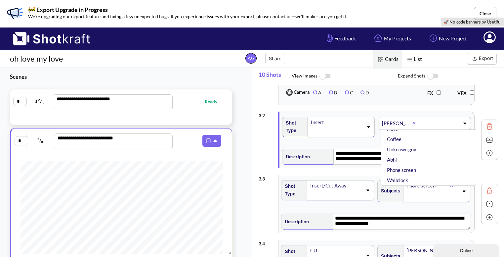
scroll to position [183, 0]
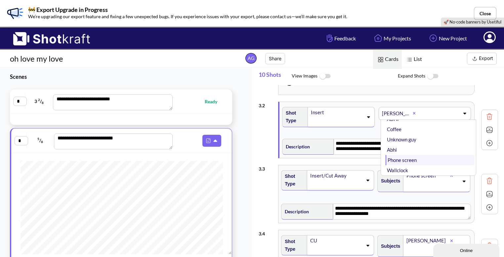
click at [426, 157] on li "Phone screen" at bounding box center [430, 160] width 89 height 10
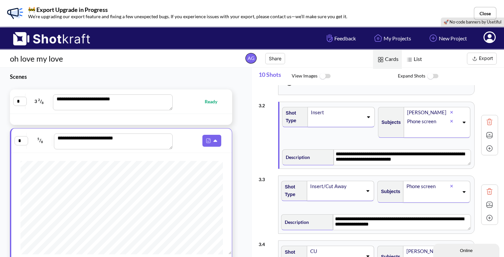
click at [450, 110] on icon at bounding box center [451, 112] width 3 height 4
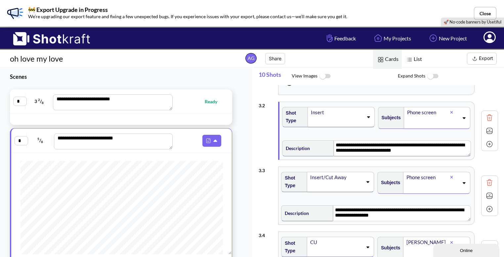
click at [412, 150] on textarea "**********" at bounding box center [402, 148] width 137 height 16
type textarea "*"
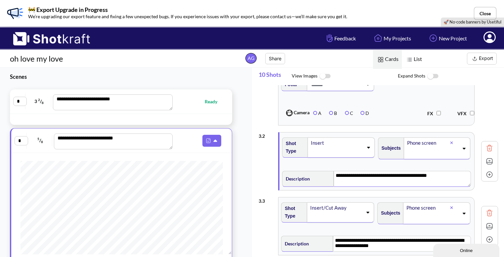
scroll to position [151, 0]
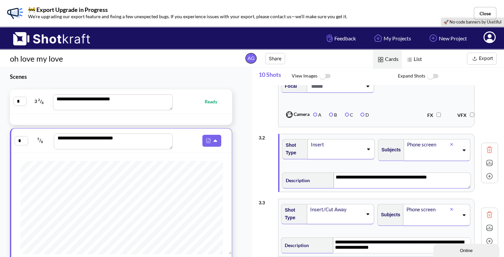
click at [484, 148] on img at bounding box center [489, 150] width 10 height 10
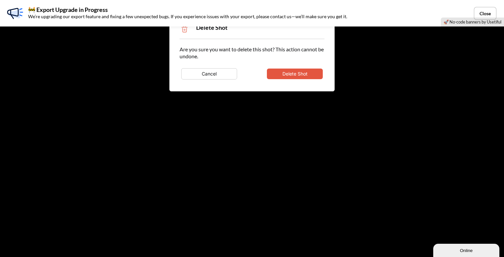
click at [300, 70] on button "Delete Shot" at bounding box center [295, 73] width 56 height 11
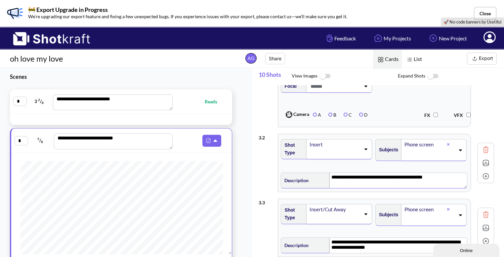
type textarea "**********"
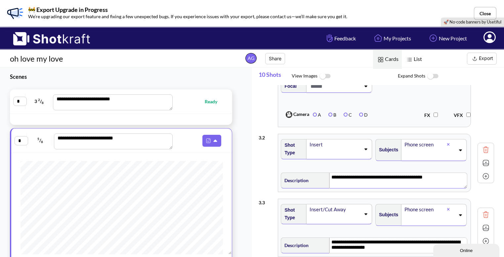
type textarea "**********"
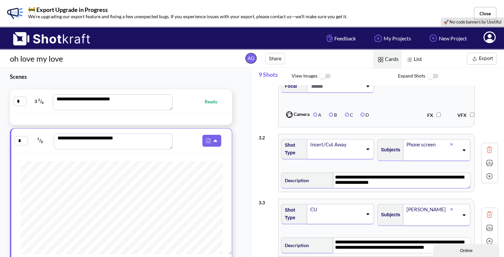
click at [487, 160] on img at bounding box center [489, 163] width 10 height 10
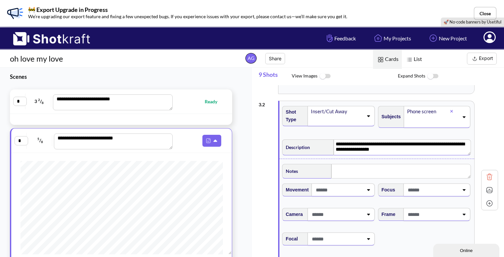
scroll to position [184, 0]
click at [412, 213] on span at bounding box center [420, 213] width 78 height 11
click at [411, 213] on span at bounding box center [420, 213] width 78 height 11
click at [459, 215] on icon at bounding box center [463, 213] width 9 height 5
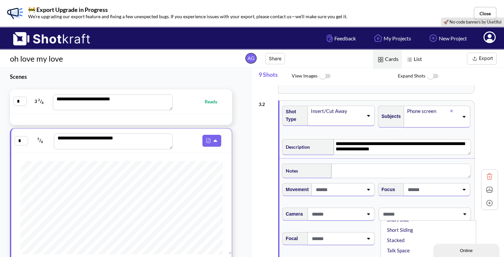
click at [463, 212] on icon at bounding box center [464, 213] width 9 height 5
click at [463, 212] on icon at bounding box center [463, 213] width 9 height 5
click at [394, 232] on li "Clean" at bounding box center [430, 232] width 89 height 10
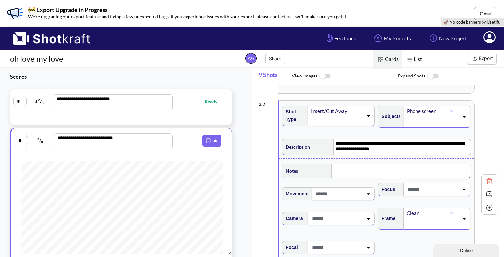
scroll to position [189, 0]
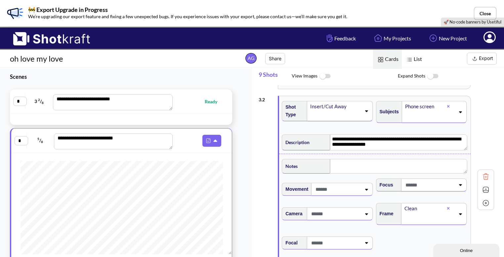
click at [360, 213] on span at bounding box center [335, 213] width 51 height 11
click at [404, 236] on span "Focal" at bounding box center [375, 247] width 188 height 28
click at [363, 188] on icon at bounding box center [366, 189] width 9 height 5
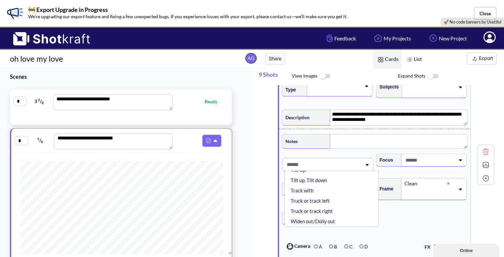
scroll to position [214, 0]
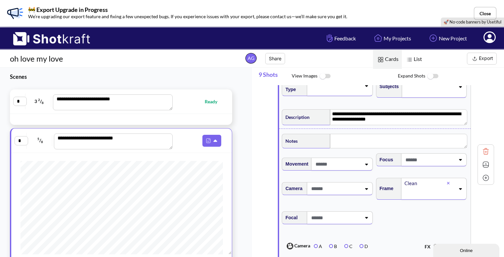
click at [390, 215] on span "Focal" at bounding box center [375, 222] width 188 height 28
click at [367, 218] on icon at bounding box center [366, 217] width 9 height 5
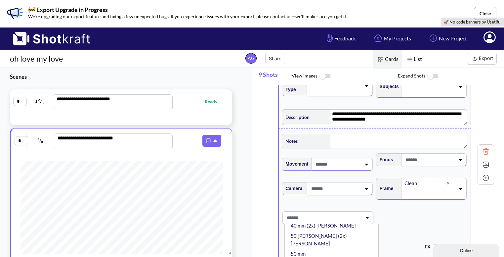
scroll to position [104, 0]
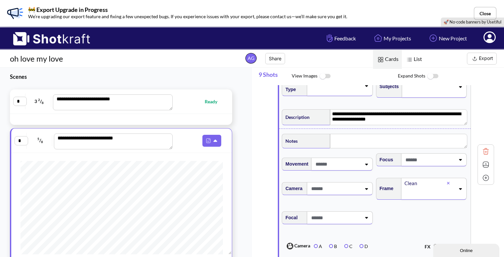
click at [413, 220] on span "Focal" at bounding box center [375, 222] width 188 height 28
click at [462, 162] on div at bounding box center [433, 159] width 65 height 13
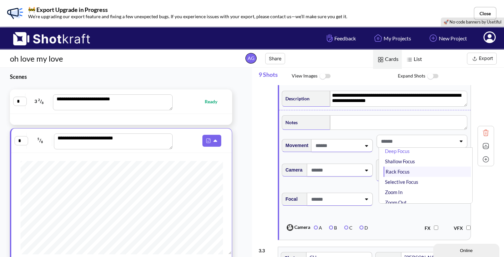
scroll to position [0, 0]
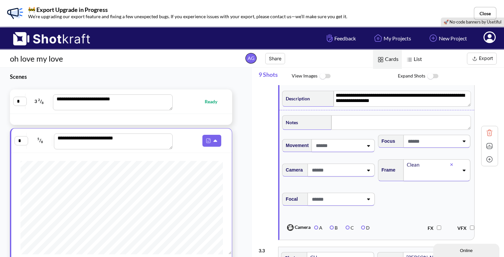
click at [399, 220] on div "FX VFX" at bounding box center [428, 227] width 96 height 14
click at [367, 170] on icon at bounding box center [368, 170] width 3 height 2
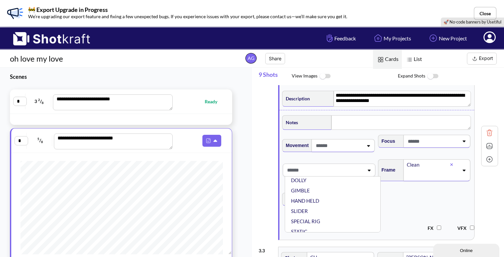
scroll to position [53, 0]
click at [322, 213] on li "STATIC" at bounding box center [334, 217] width 89 height 10
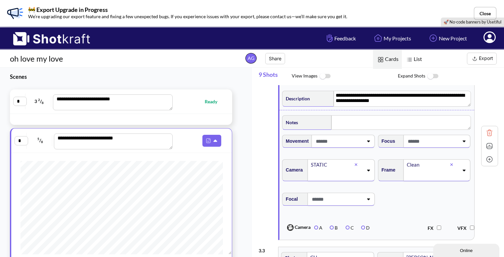
click at [365, 145] on div at bounding box center [343, 141] width 63 height 13
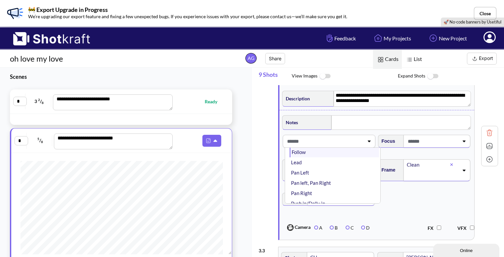
scroll to position [38, 0]
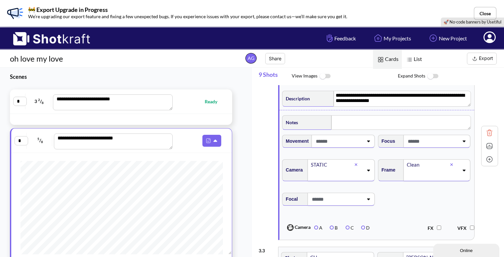
click at [417, 198] on span "Focal" at bounding box center [376, 203] width 191 height 28
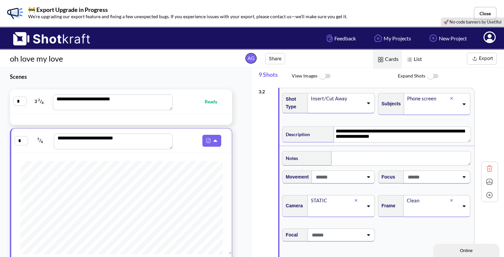
scroll to position [195, 0]
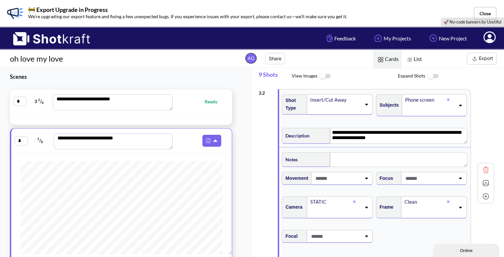
click at [356, 178] on span at bounding box center [337, 178] width 47 height 11
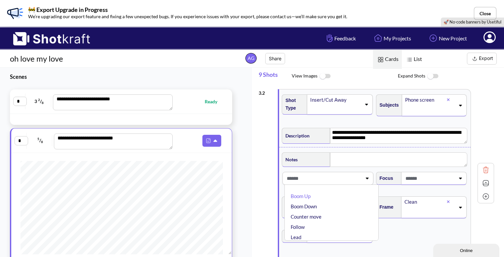
click at [353, 177] on span at bounding box center [323, 178] width 77 height 11
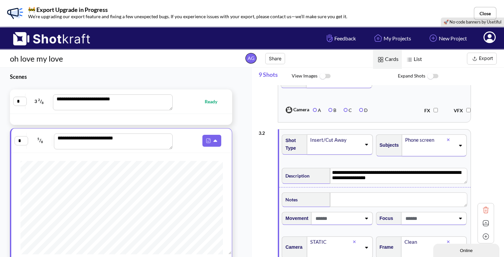
scroll to position [155, 0]
click at [393, 176] on textarea "**********" at bounding box center [398, 176] width 137 height 16
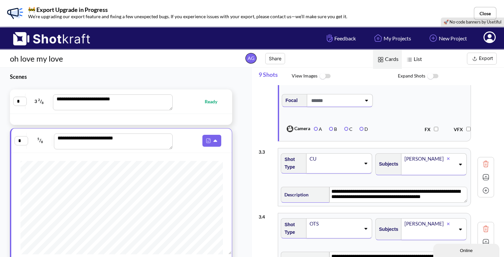
scroll to position [344, 0]
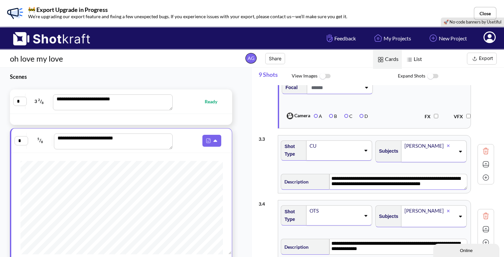
click at [435, 184] on textarea "**********" at bounding box center [398, 182] width 138 height 16
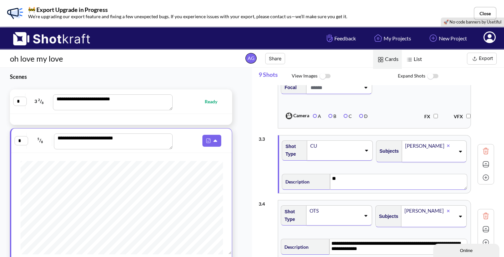
type textarea "*"
click at [367, 152] on div "CU" at bounding box center [339, 150] width 65 height 20
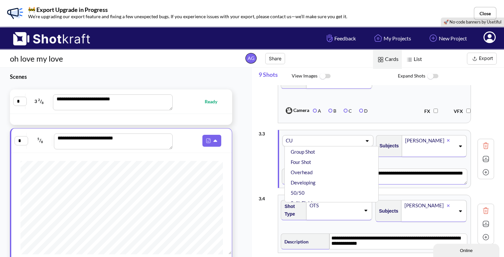
scroll to position [146, 0]
click at [322, 194] on li "Special Shot" at bounding box center [332, 196] width 87 height 10
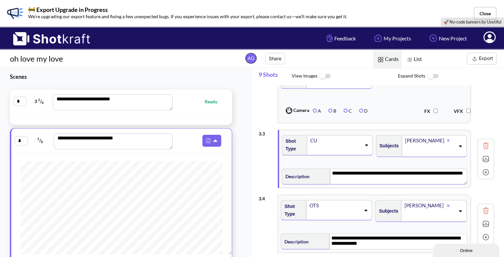
click at [336, 147] on span at bounding box center [335, 149] width 51 height 9
click at [372, 127] on div "**********" at bounding box center [376, 158] width 235 height 65
click at [345, 148] on span at bounding box center [335, 149] width 51 height 9
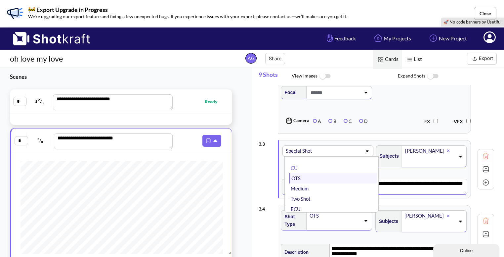
scroll to position [339, 0]
click at [319, 170] on li "CU" at bounding box center [332, 168] width 87 height 10
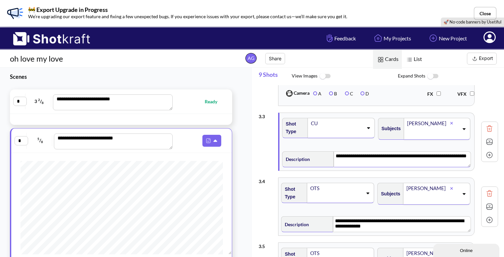
scroll to position [361, 0]
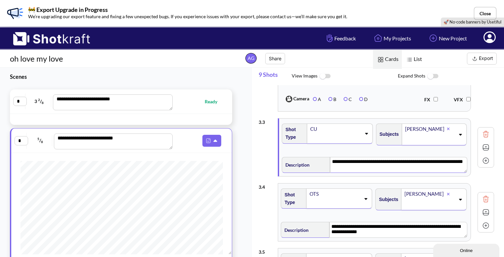
click at [356, 162] on textarea "**********" at bounding box center [398, 165] width 137 height 16
click at [358, 167] on textarea "**********" at bounding box center [398, 165] width 137 height 16
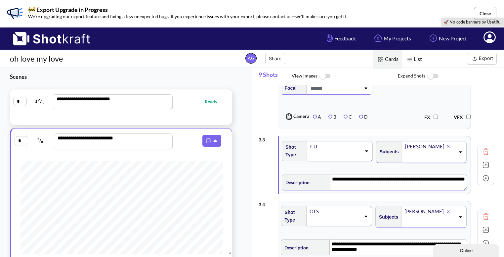
scroll to position [351, 0]
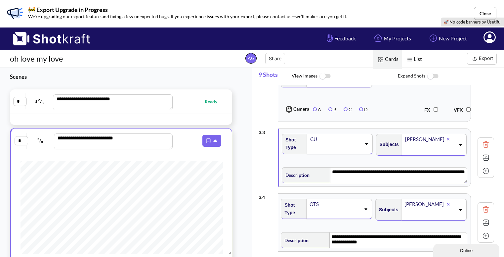
click at [484, 156] on img at bounding box center [486, 157] width 10 height 10
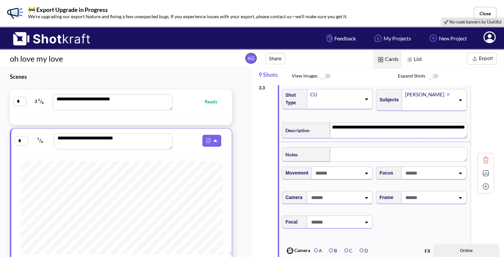
scroll to position [396, 0]
click at [460, 195] on icon at bounding box center [460, 196] width 9 height 5
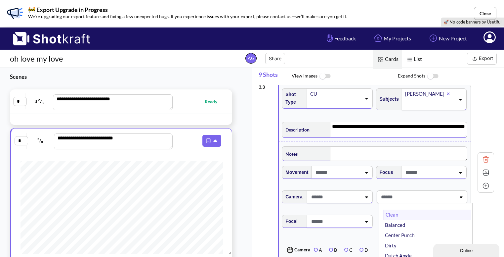
click at [401, 217] on li "Clean" at bounding box center [427, 214] width 87 height 10
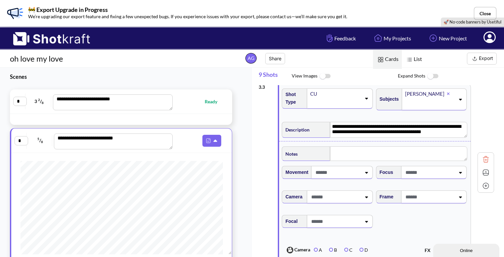
type textarea "**********"
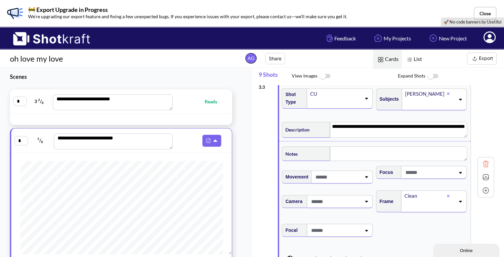
click at [460, 199] on icon at bounding box center [460, 201] width 9 height 5
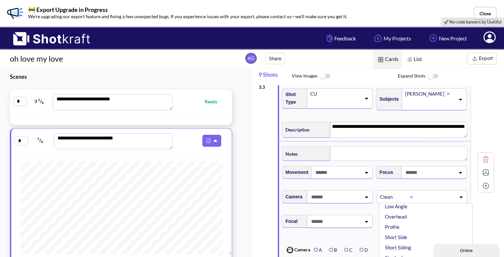
scroll to position [70, 0]
click at [419, 218] on li "Overhead" at bounding box center [427, 216] width 87 height 10
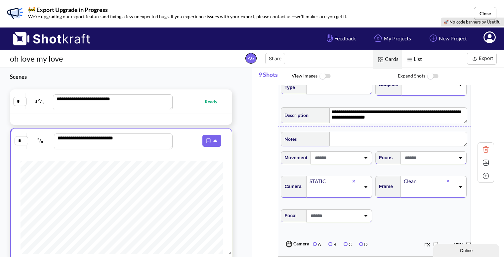
scroll to position [221, 0]
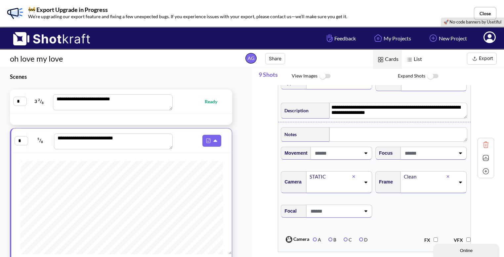
click at [460, 181] on icon at bounding box center [460, 182] width 3 height 2
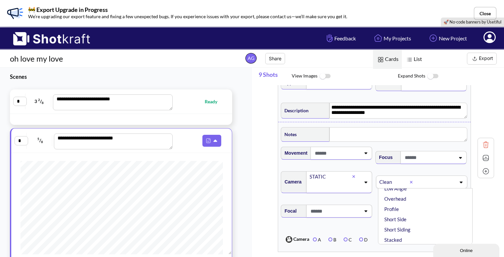
scroll to position [73, 0]
click at [398, 195] on li "Overhead" at bounding box center [427, 198] width 88 height 10
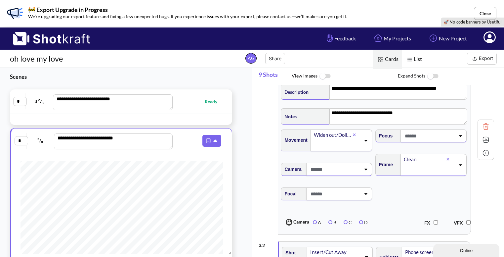
scroll to position [43, 0]
click at [463, 164] on icon at bounding box center [460, 165] width 9 height 5
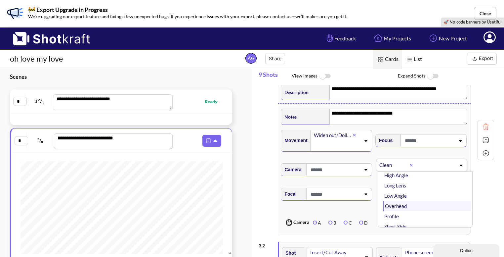
click at [408, 207] on li "Overhead" at bounding box center [427, 206] width 88 height 10
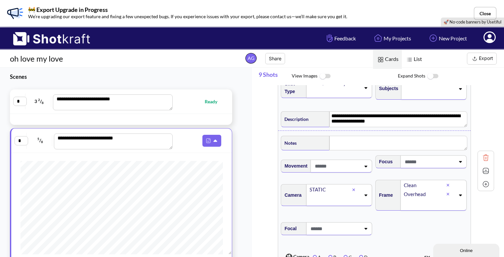
scroll to position [221, 0]
click at [449, 183] on icon at bounding box center [447, 185] width 3 height 4
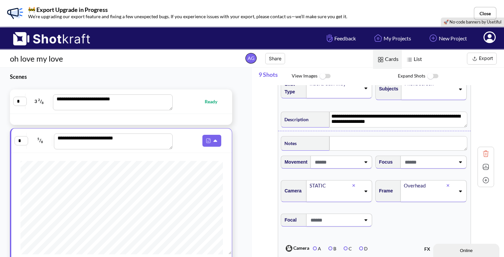
click at [361, 161] on icon at bounding box center [365, 161] width 9 height 5
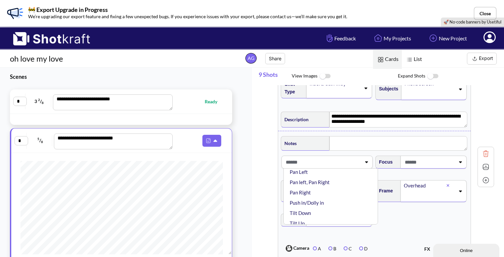
scroll to position [60, 0]
click at [409, 225] on span "Focal" at bounding box center [374, 224] width 189 height 28
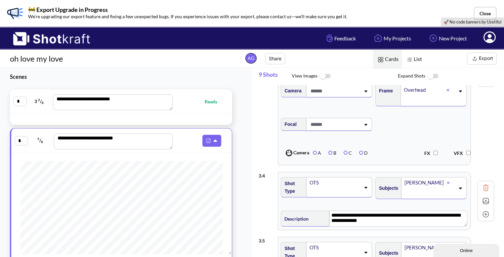
scroll to position [524, 0]
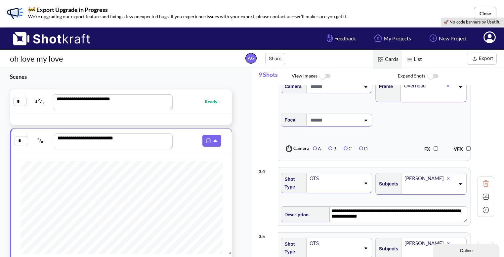
click at [360, 184] on span at bounding box center [335, 187] width 52 height 9
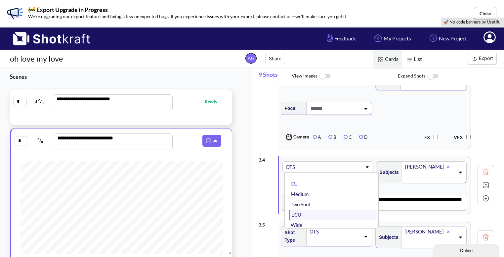
scroll to position [8, 0]
click at [326, 214] on li "Wide" at bounding box center [332, 217] width 87 height 10
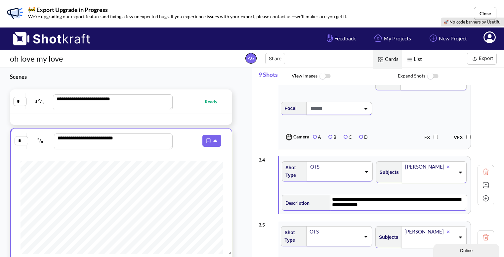
click at [391, 210] on textarea "**********" at bounding box center [398, 202] width 137 height 16
type textarea "*"
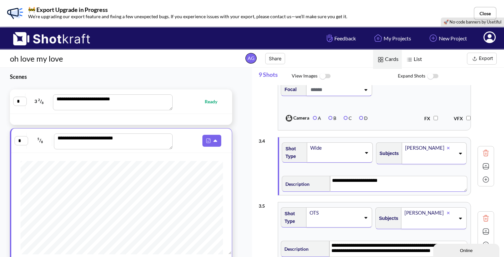
scroll to position [554, 0]
click at [487, 166] on img at bounding box center [486, 166] width 10 height 10
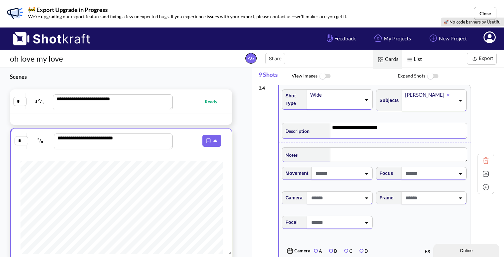
scroll to position [615, 0]
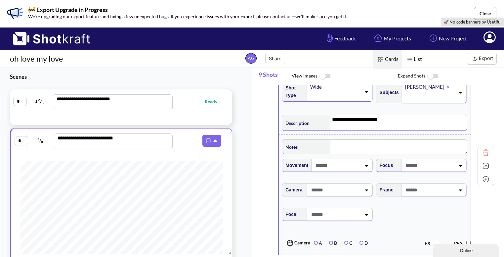
click at [424, 190] on span at bounding box center [429, 189] width 51 height 11
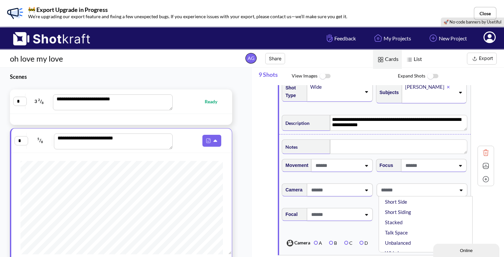
scroll to position [109, 0]
type textarea "**********"
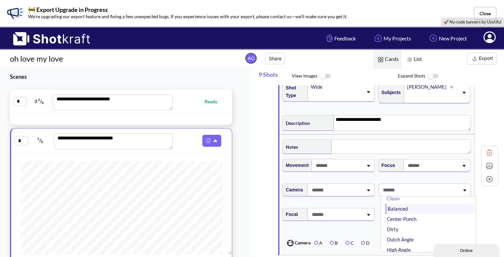
scroll to position [0, 0]
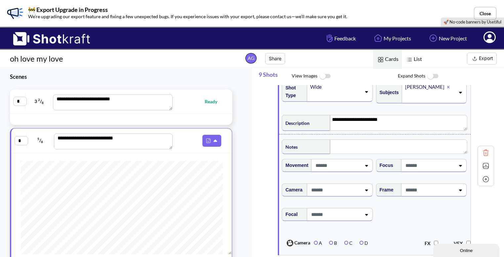
click at [254, 180] on div "**********" at bounding box center [378, 162] width 252 height 190
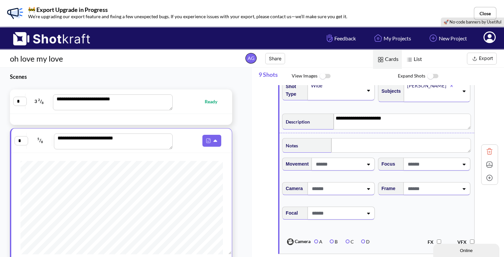
scroll to position [617, 0]
click at [421, 190] on span at bounding box center [432, 187] width 53 height 11
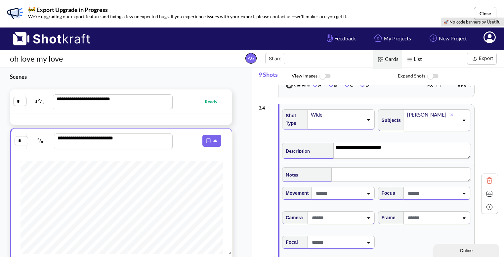
scroll to position [587, 0]
click at [365, 175] on textarea at bounding box center [401, 174] width 140 height 15
click at [420, 199] on span at bounding box center [432, 194] width 53 height 11
type textarea "**********"
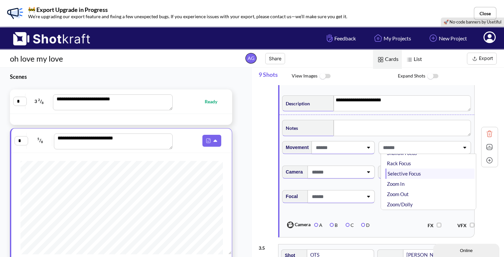
scroll to position [635, 0]
type textarea "**********"
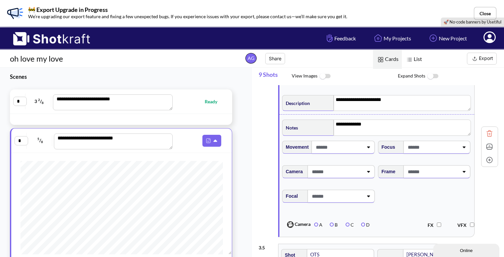
click at [367, 203] on div "Focal" at bounding box center [329, 198] width 96 height 24
click at [352, 143] on span at bounding box center [338, 147] width 49 height 11
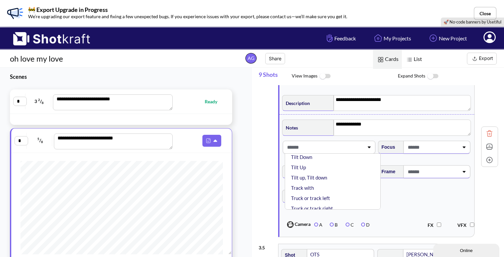
scroll to position [115, 0]
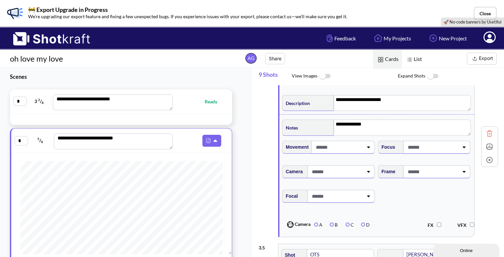
click at [392, 197] on span "Focal" at bounding box center [376, 200] width 191 height 28
click at [351, 154] on div "Movement" at bounding box center [329, 149] width 96 height 24
click at [351, 152] on span at bounding box center [338, 147] width 49 height 11
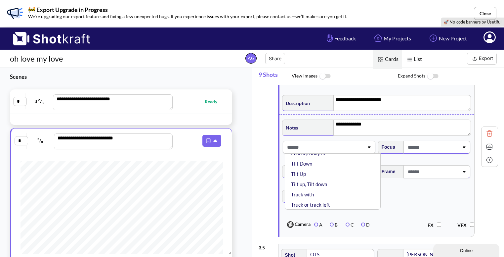
scroll to position [104, 0]
click at [393, 204] on span "Focal" at bounding box center [376, 200] width 191 height 28
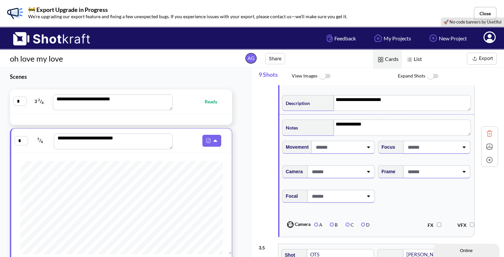
click at [432, 176] on span at bounding box center [432, 171] width 53 height 11
click at [370, 216] on span "This is a pro feature. You are using it for free. Camera A B C D" at bounding box center [331, 225] width 96 height 18
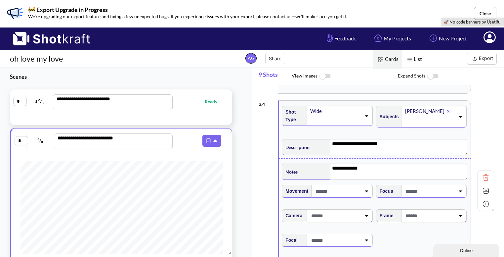
scroll to position [597, 0]
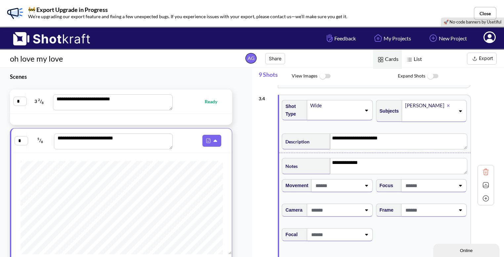
click at [347, 107] on div "Wide" at bounding box center [335, 105] width 51 height 9
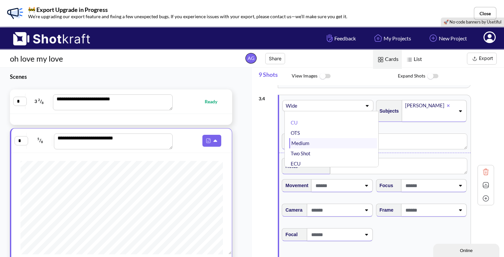
click at [331, 143] on li "Medium" at bounding box center [332, 143] width 87 height 10
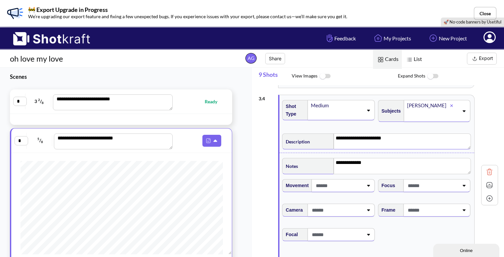
click at [393, 137] on textarea "**********" at bounding box center [402, 141] width 137 height 16
click at [379, 136] on textarea "**********" at bounding box center [402, 141] width 137 height 16
click at [425, 136] on textarea "**********" at bounding box center [402, 141] width 137 height 16
click at [430, 209] on span at bounding box center [432, 209] width 53 height 11
click at [398, 224] on li "Clean" at bounding box center [430, 228] width 89 height 10
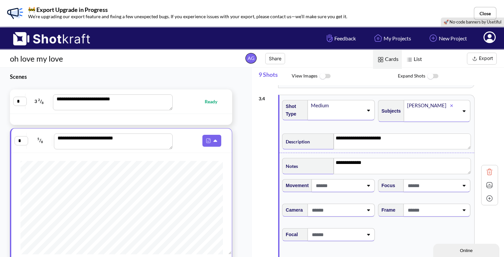
type textarea "**********"
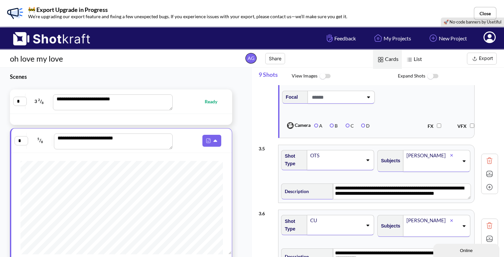
scroll to position [732, 0]
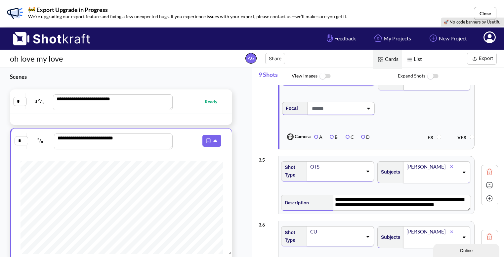
click at [486, 171] on img at bounding box center [489, 172] width 10 height 10
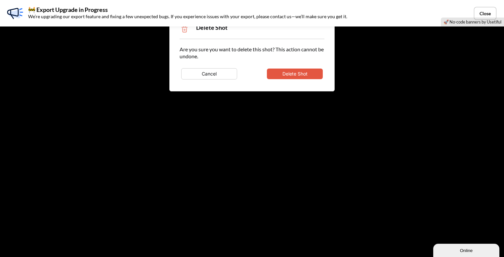
click at [307, 74] on button "Delete Shot" at bounding box center [295, 73] width 56 height 11
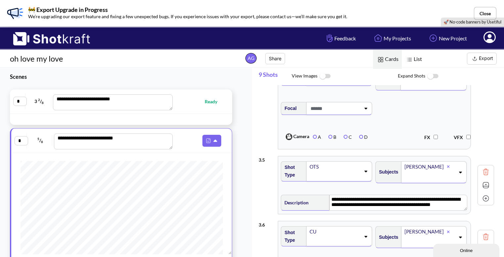
scroll to position [727, 0]
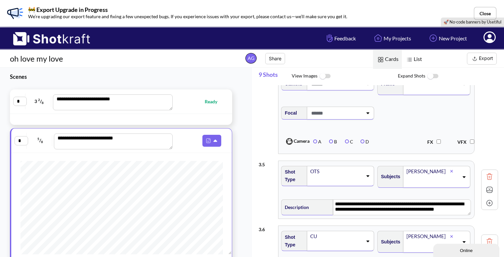
type textarea "**********"
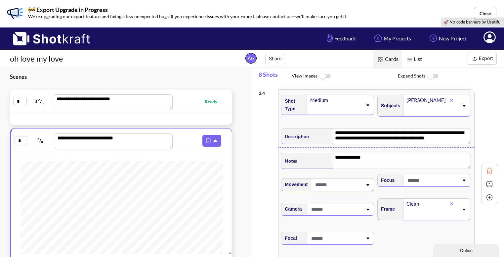
scroll to position [601, 0]
click at [486, 186] on img at bounding box center [489, 185] width 10 height 10
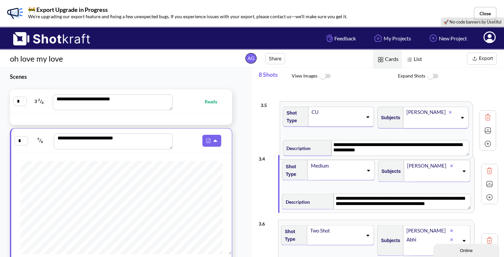
drag, startPoint x: 322, startPoint y: 157, endPoint x: 324, endPoint y: 100, distance: 57.2
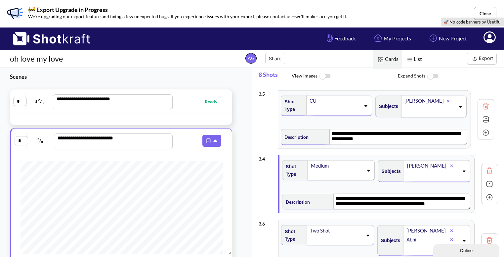
type textarea "**********"
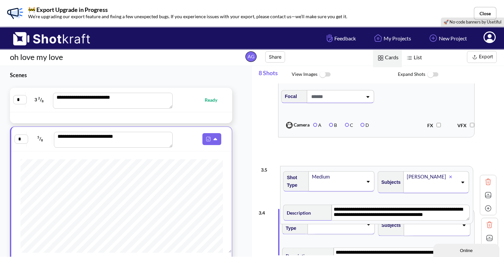
scroll to position [3, 0]
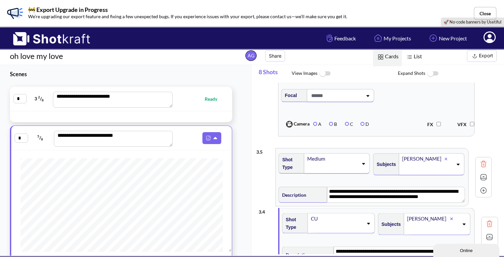
drag, startPoint x: 338, startPoint y: 212, endPoint x: 336, endPoint y: 145, distance: 67.8
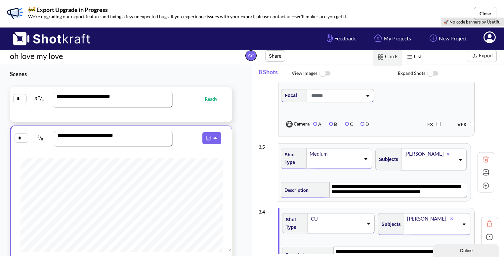
type textarea "**********"
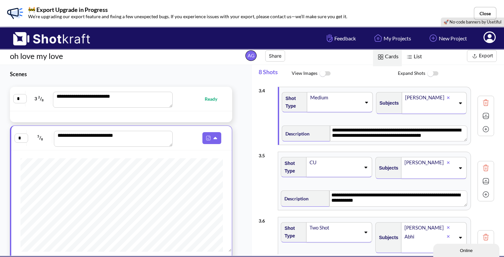
scroll to position [601, 0]
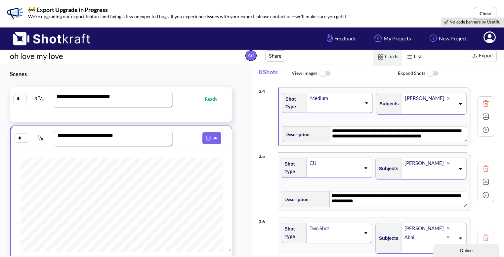
click at [485, 193] on img at bounding box center [486, 195] width 10 height 10
click at [486, 193] on img at bounding box center [486, 195] width 10 height 10
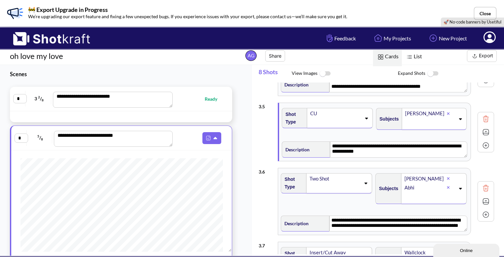
scroll to position [651, 0]
drag, startPoint x: 485, startPoint y: 145, endPoint x: 488, endPoint y: 150, distance: 5.9
click at [488, 150] on div at bounding box center [485, 144] width 13 height 13
click at [485, 143] on img at bounding box center [486, 145] width 10 height 10
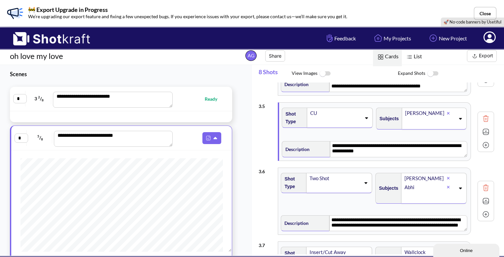
type textarea "**********"
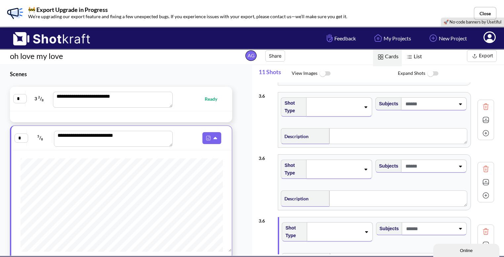
type textarea "**********"
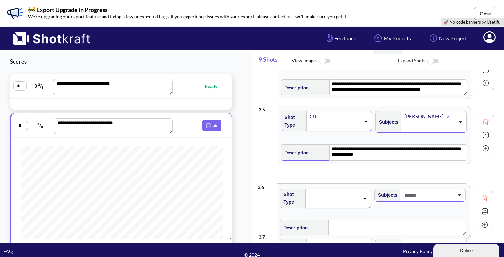
scroll to position [24, 0]
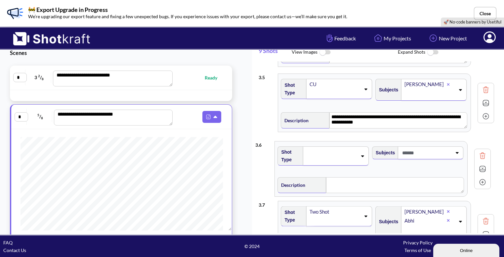
drag, startPoint x: 358, startPoint y: 187, endPoint x: 356, endPoint y: 142, distance: 45.1
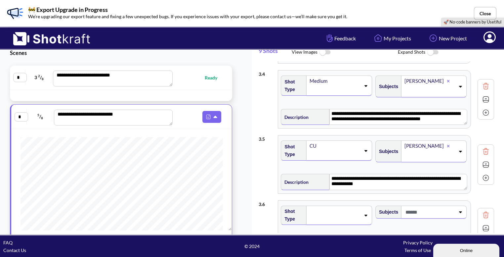
scroll to position [597, 0]
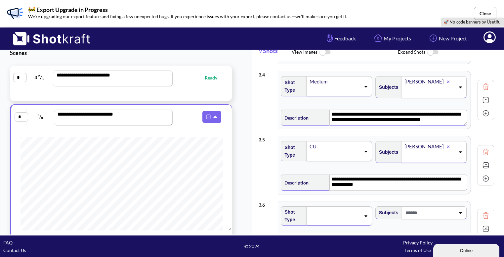
click at [452, 118] on textarea "**********" at bounding box center [398, 117] width 138 height 16
click at [451, 120] on textarea "**********" at bounding box center [398, 117] width 137 height 16
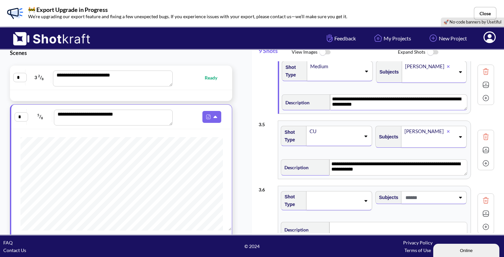
scroll to position [612, 0]
click at [486, 150] on img at bounding box center [486, 150] width 10 height 10
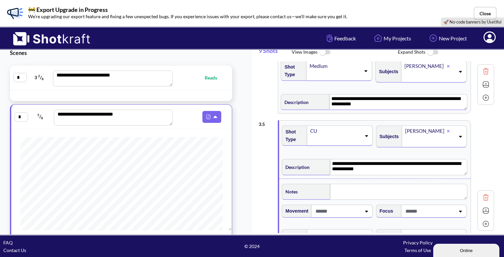
scroll to position [629, 0]
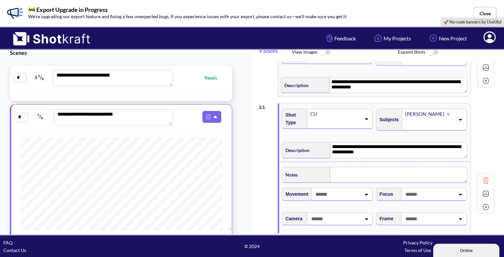
type textarea "**********"
click at [354, 174] on textarea at bounding box center [398, 175] width 137 height 16
type textarea "*"
type textarea "**********"
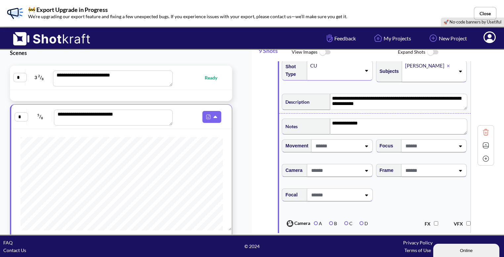
type textarea "**********"
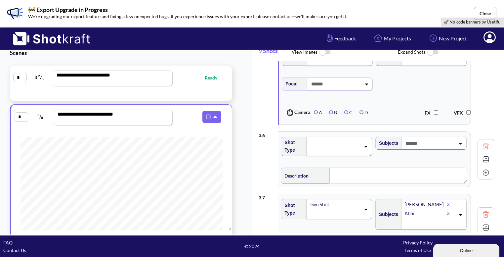
scroll to position [790, 0]
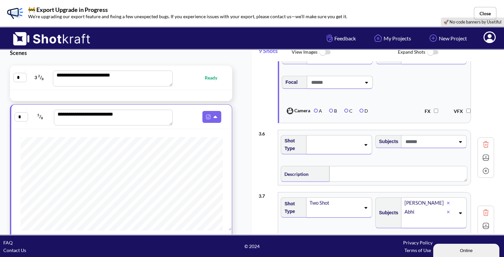
click at [322, 140] on span at bounding box center [335, 144] width 52 height 9
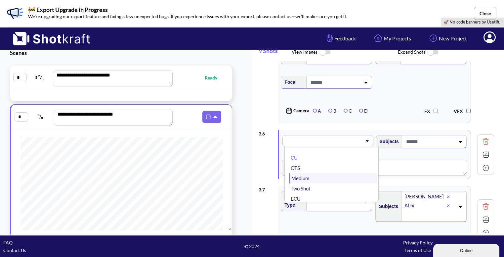
click at [319, 176] on li "Medium" at bounding box center [332, 178] width 87 height 10
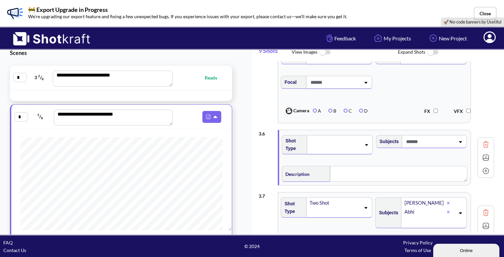
click at [431, 139] on span at bounding box center [429, 141] width 51 height 11
type textarea "**********"
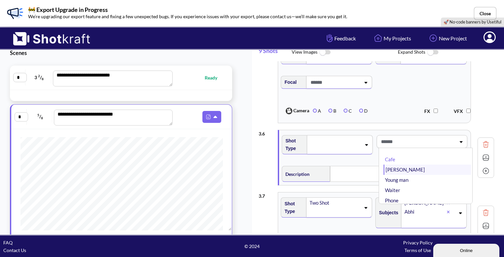
click at [407, 170] on li "Bhavya" at bounding box center [427, 169] width 87 height 10
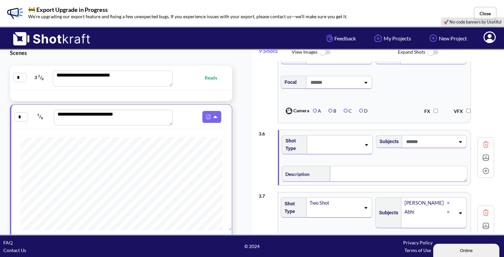
click at [370, 171] on textarea at bounding box center [398, 174] width 137 height 16
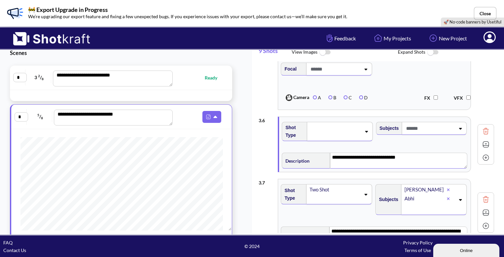
click at [489, 141] on img at bounding box center [486, 144] width 10 height 10
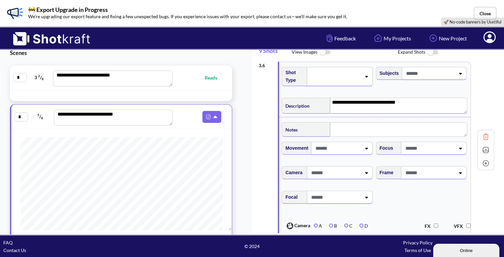
scroll to position [858, 0]
click at [443, 175] on span at bounding box center [429, 172] width 51 height 11
type textarea "**********"
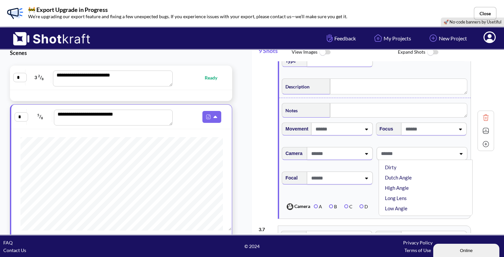
scroll to position [34, 0]
click at [417, 189] on li "High Angle" at bounding box center [427, 189] width 87 height 10
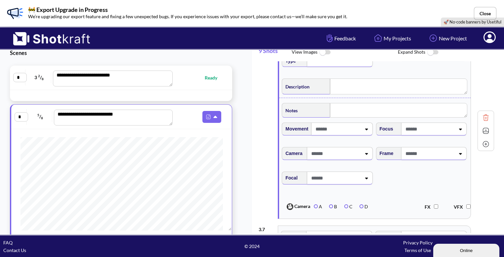
click at [438, 125] on span at bounding box center [429, 128] width 51 height 11
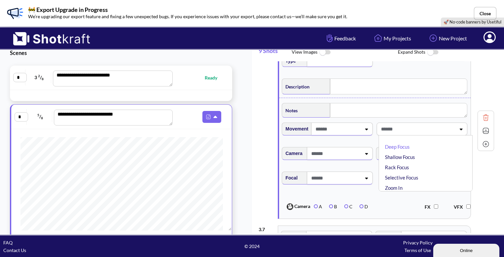
click at [441, 127] on span at bounding box center [417, 128] width 77 height 11
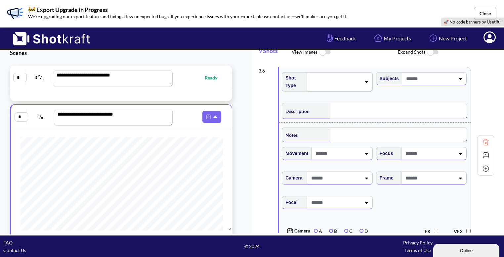
scroll to position [852, 0]
click at [365, 185] on div at bounding box center [339, 178] width 65 height 13
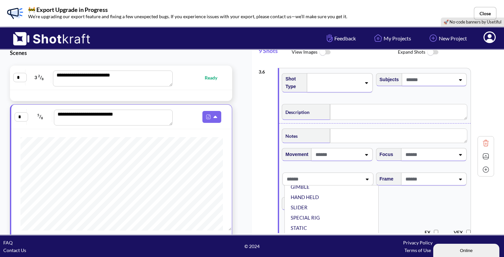
scroll to position [53, 0]
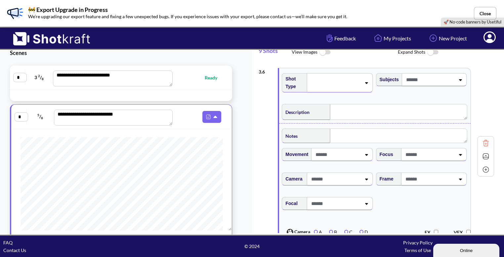
click at [403, 210] on span "Focal" at bounding box center [375, 207] width 188 height 28
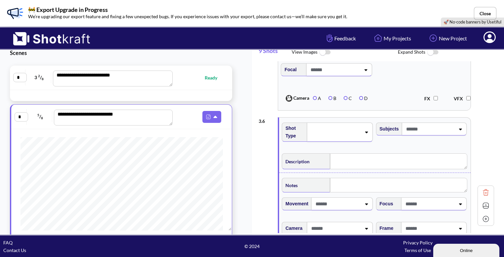
scroll to position [802, 0]
click at [479, 148] on div "3 . 6 Shot Type Subjects Description Notes Movement Camera Focus Frame Focal Th…" at bounding box center [376, 205] width 235 height 183
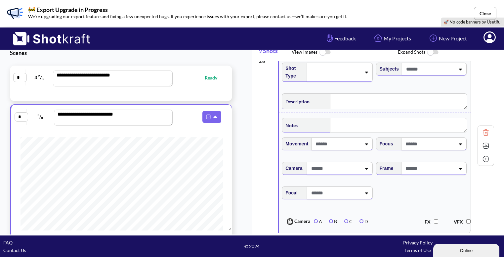
scroll to position [864, 0]
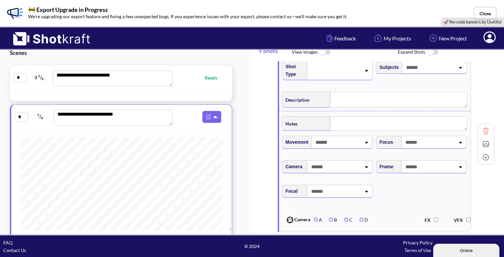
click at [438, 170] on span at bounding box center [429, 166] width 51 height 11
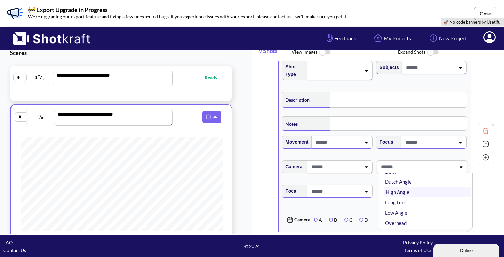
click at [402, 191] on li "High Angle" at bounding box center [427, 192] width 87 height 10
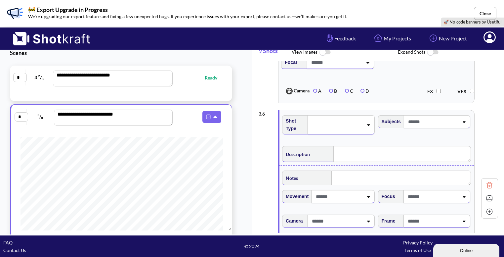
scroll to position [810, 0]
click at [354, 138] on div "Shot Type" at bounding box center [328, 127] width 94 height 31
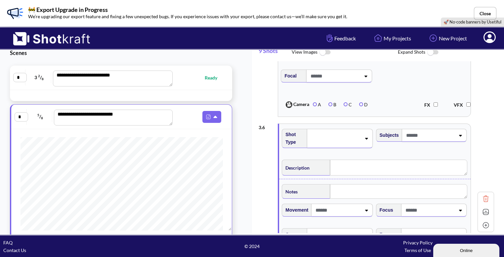
scroll to position [803, 0]
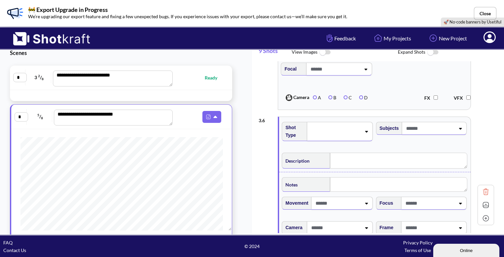
click at [355, 133] on span at bounding box center [335, 131] width 51 height 9
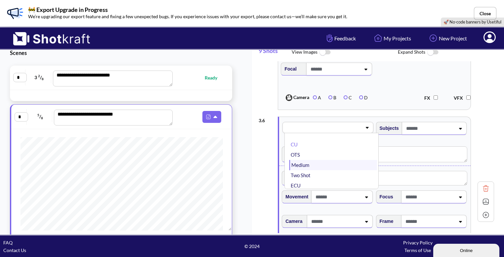
click at [323, 166] on li "Medium" at bounding box center [332, 165] width 87 height 10
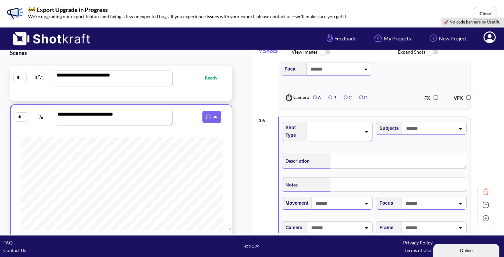
click at [367, 131] on icon at bounding box center [366, 132] width 3 height 2
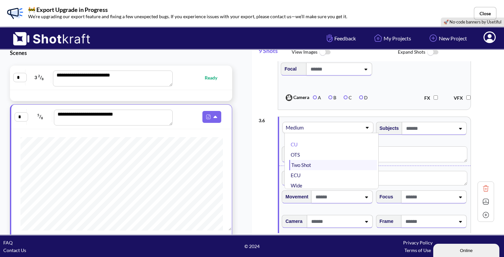
click at [347, 166] on li "Two Shot" at bounding box center [332, 165] width 87 height 10
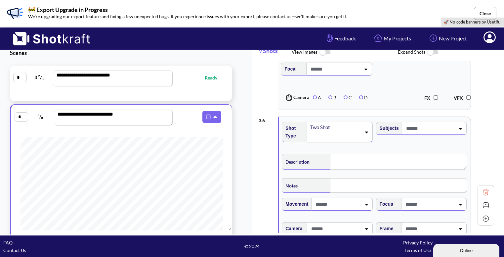
click at [460, 126] on icon at bounding box center [460, 128] width 9 height 5
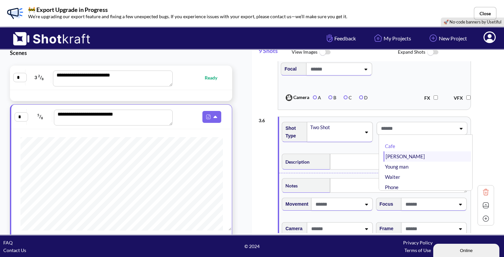
click at [409, 154] on li "Bhavya" at bounding box center [427, 156] width 87 height 10
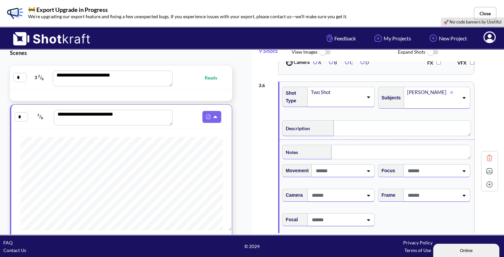
scroll to position [839, 0]
click at [355, 131] on textarea at bounding box center [402, 127] width 137 height 16
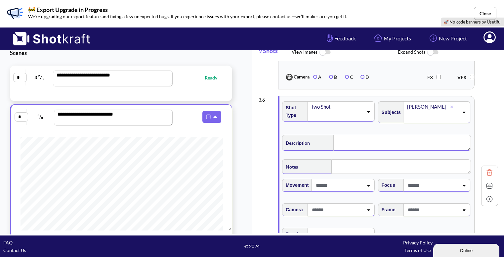
scroll to position [823, 0]
click at [367, 111] on icon at bounding box center [366, 112] width 3 height 2
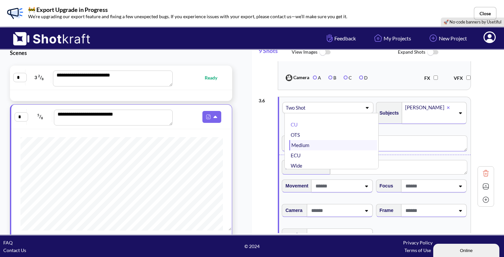
click at [315, 140] on li "Medium" at bounding box center [332, 145] width 87 height 10
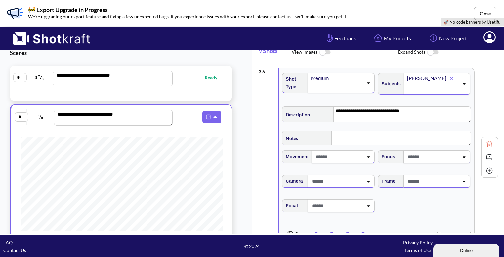
scroll to position [854, 0]
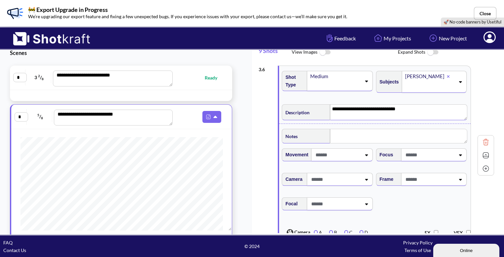
click at [464, 180] on icon at bounding box center [460, 179] width 9 height 5
click at [408, 203] on li "High Angle" at bounding box center [427, 206] width 87 height 10
type textarea "**********"
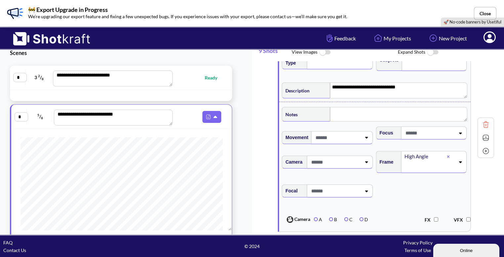
scroll to position [848, 0]
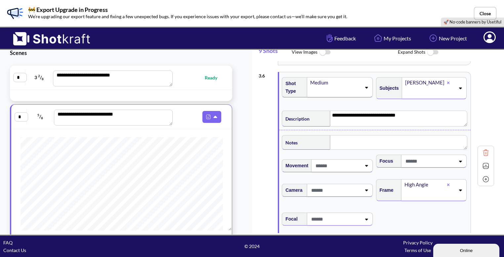
click at [486, 166] on img at bounding box center [486, 166] width 10 height 10
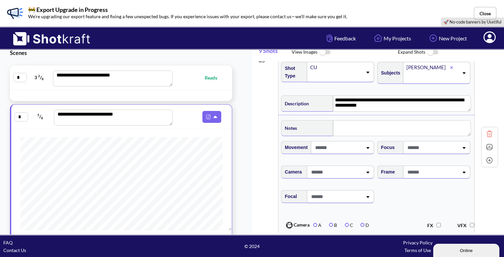
scroll to position [676, 0]
click at [487, 147] on img at bounding box center [489, 147] width 10 height 10
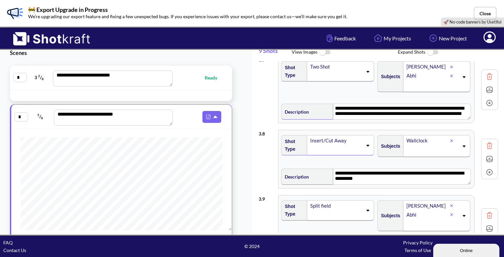
scroll to position [6, 0]
click at [485, 214] on img at bounding box center [489, 215] width 10 height 10
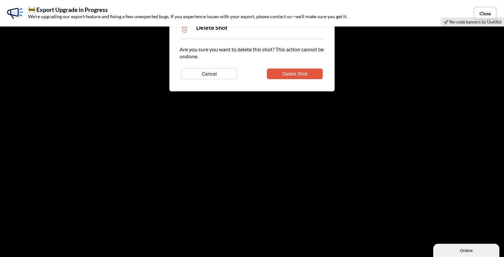
click at [314, 74] on button "Delete Shot" at bounding box center [295, 73] width 56 height 11
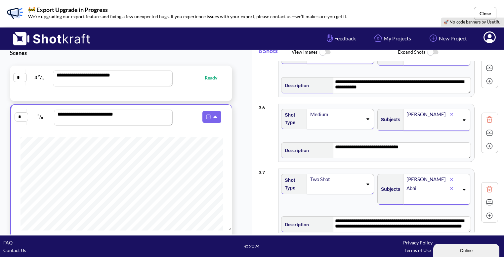
scroll to position [695, 0]
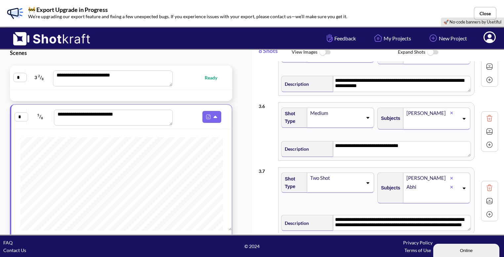
click at [486, 186] on img at bounding box center [489, 188] width 10 height 10
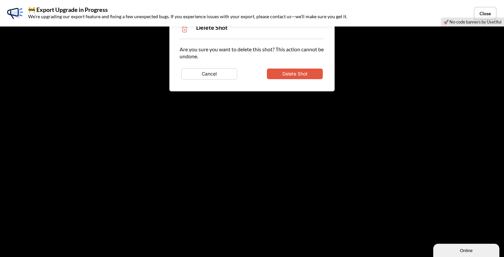
click at [301, 70] on button "Delete Shot" at bounding box center [295, 73] width 56 height 11
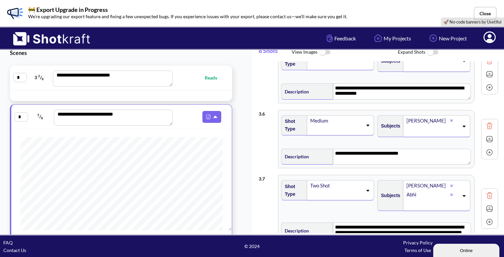
scroll to position [701, 0]
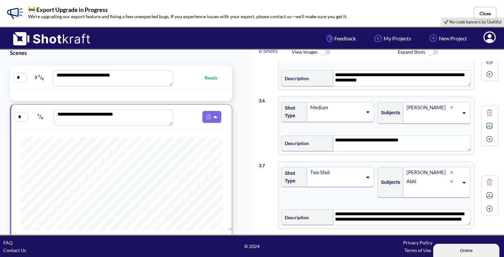
click at [487, 182] on img at bounding box center [489, 182] width 10 height 10
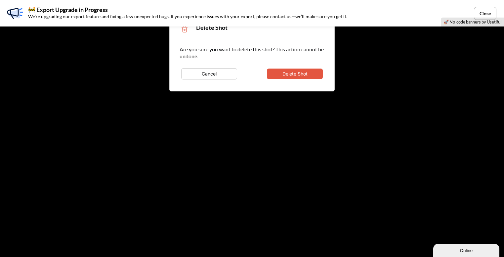
click at [311, 74] on button "Delete Shot" at bounding box center [295, 73] width 56 height 11
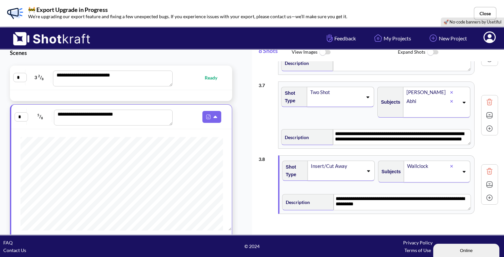
scroll to position [784, 0]
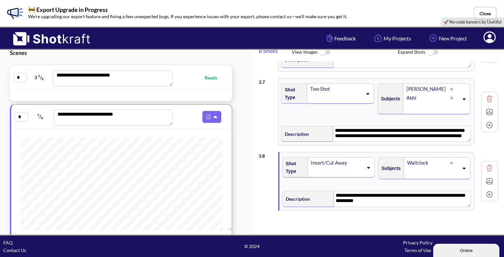
click at [485, 168] on img at bounding box center [489, 168] width 10 height 10
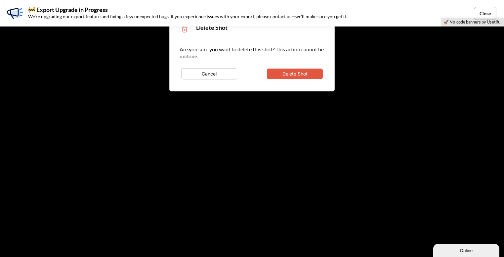
click at [298, 72] on button "Delete Shot" at bounding box center [295, 73] width 56 height 11
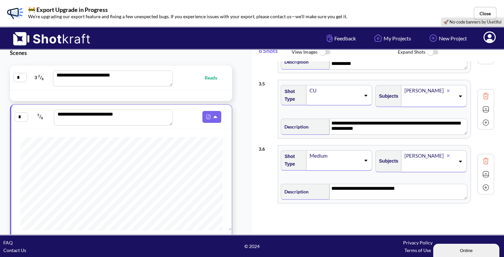
scroll to position [652, 0]
